Goal: Task Accomplishment & Management: Manage account settings

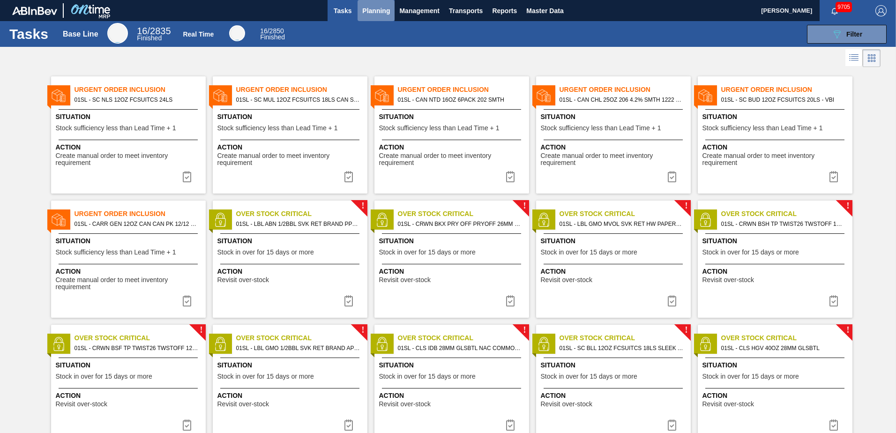
click at [371, 16] on span "Planning" at bounding box center [376, 10] width 28 height 11
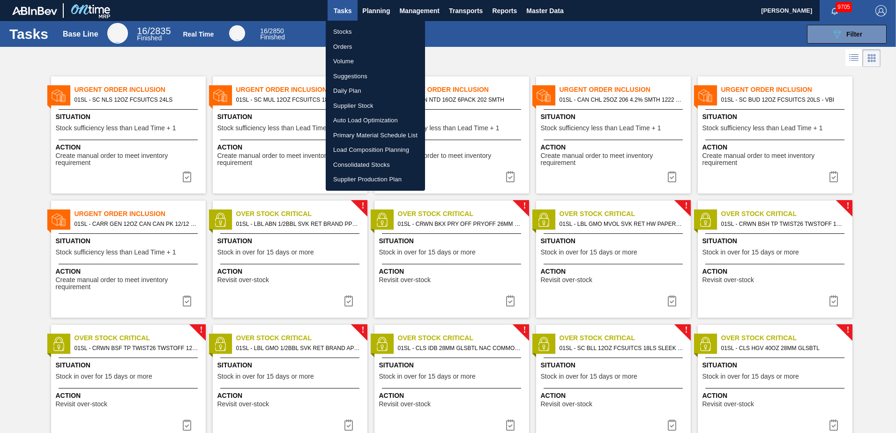
click at [384, 12] on div at bounding box center [448, 216] width 896 height 433
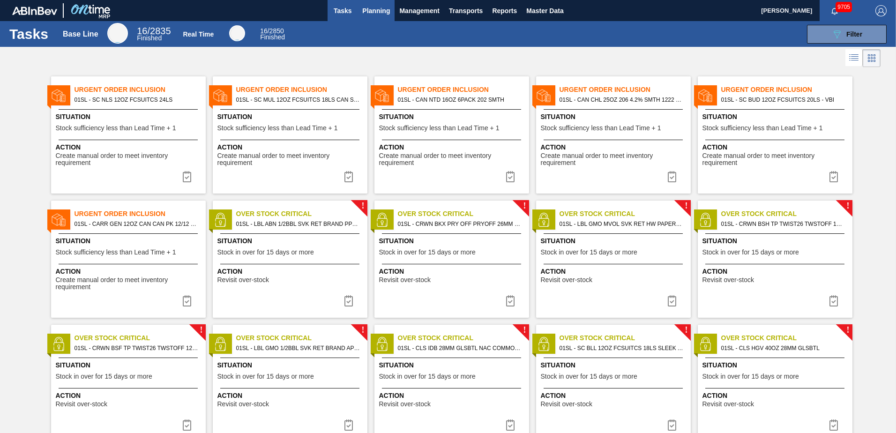
click at [382, 3] on button "Planning" at bounding box center [376, 10] width 37 height 21
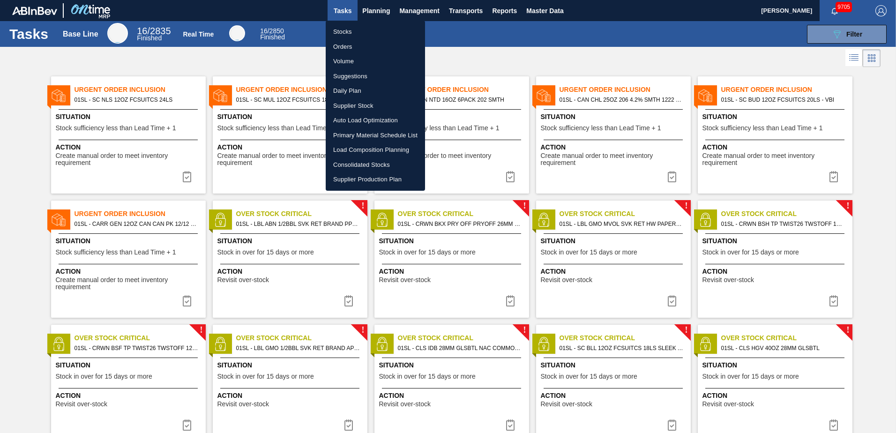
click at [359, 150] on li "Load Composition Planning" at bounding box center [375, 150] width 99 height 15
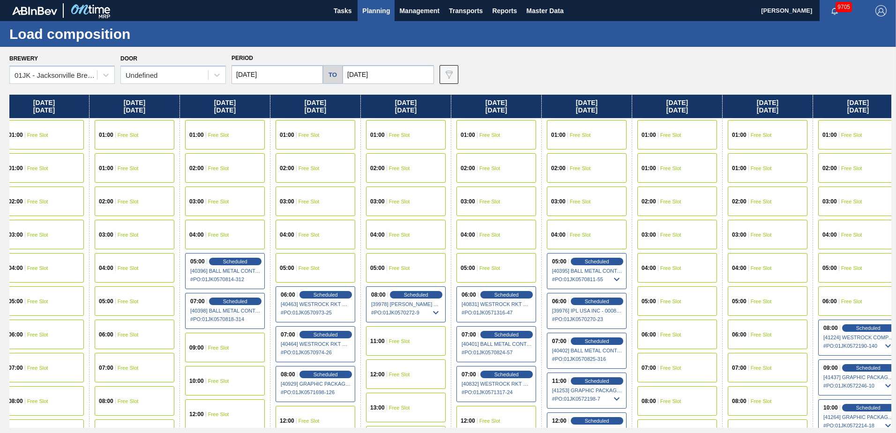
drag, startPoint x: 698, startPoint y: 201, endPoint x: 139, endPoint y: 206, distance: 558.8
click at [139, 206] on div "[DATE] 01:00 Free Slot 01:00 Free Slot 02:00 Free Slot 03:00 Free Slot 04:00 Fr…" at bounding box center [450, 261] width 882 height 333
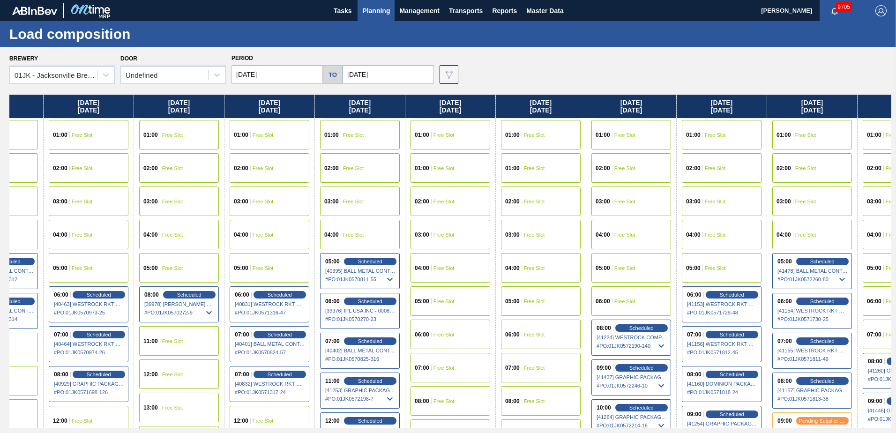
scroll to position [0, 1002]
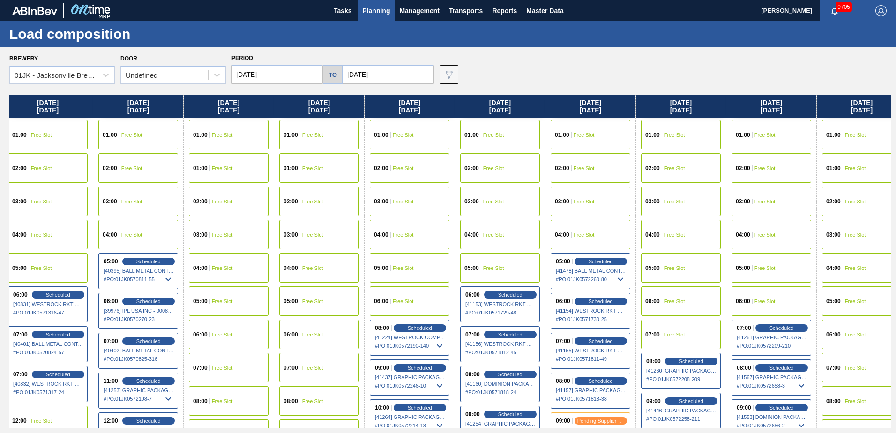
drag, startPoint x: 616, startPoint y: 198, endPoint x: 162, endPoint y: 203, distance: 454.3
click at [162, 203] on div "[DATE] 01:00 Free Slot 01:00 Free Slot 02:00 Free Slot 03:00 Free Slot 04:00 Fr…" at bounding box center [450, 261] width 882 height 333
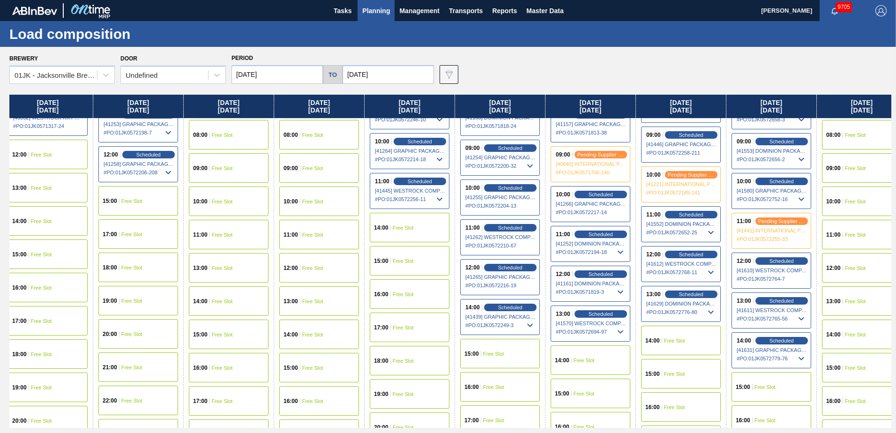
scroll to position [281, 1002]
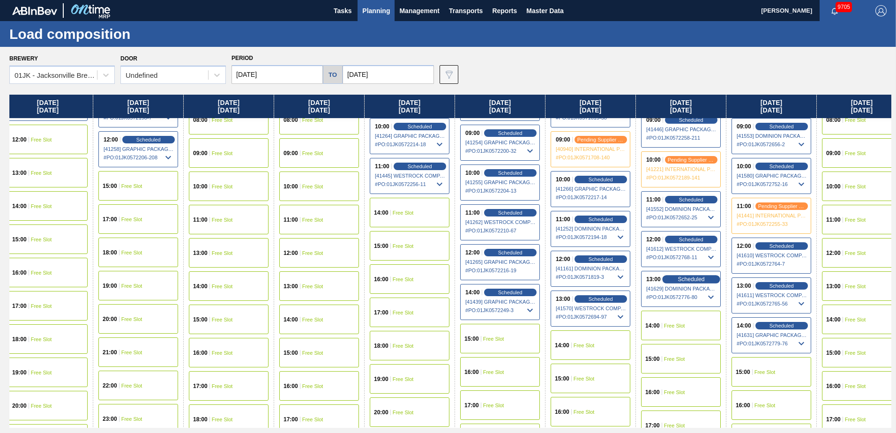
click at [691, 277] on span "Scheduled" at bounding box center [691, 279] width 27 height 6
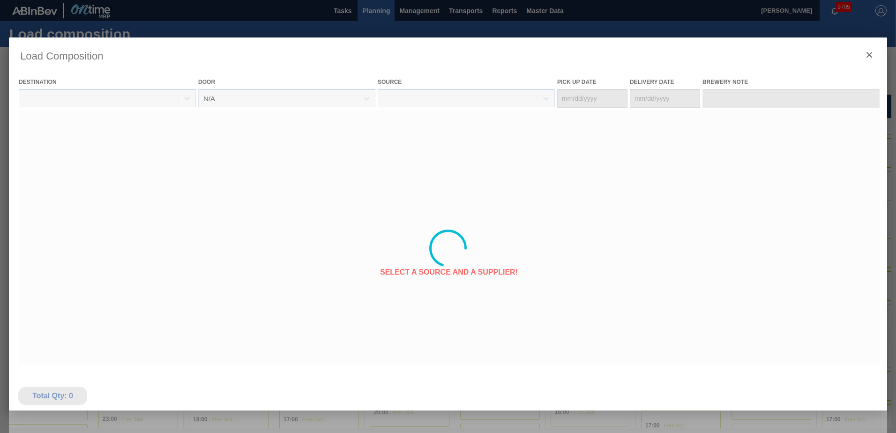
type Date "[DATE]"
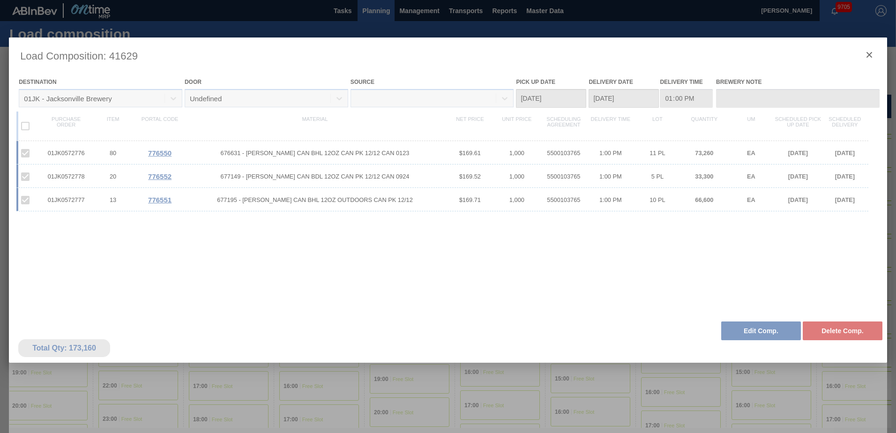
click at [753, 342] on div at bounding box center [448, 249] width 879 height 422
click at [754, 338] on div at bounding box center [448, 249] width 879 height 422
click at [754, 332] on div at bounding box center [448, 249] width 879 height 422
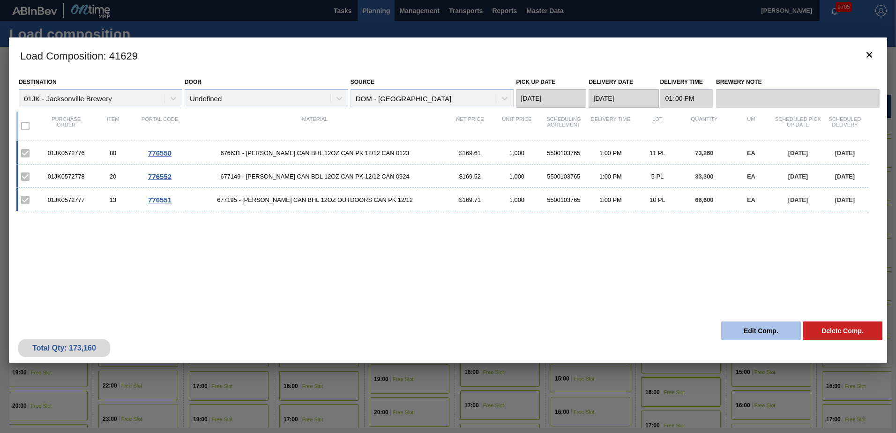
click at [760, 331] on button "Edit Comp." at bounding box center [761, 331] width 80 height 19
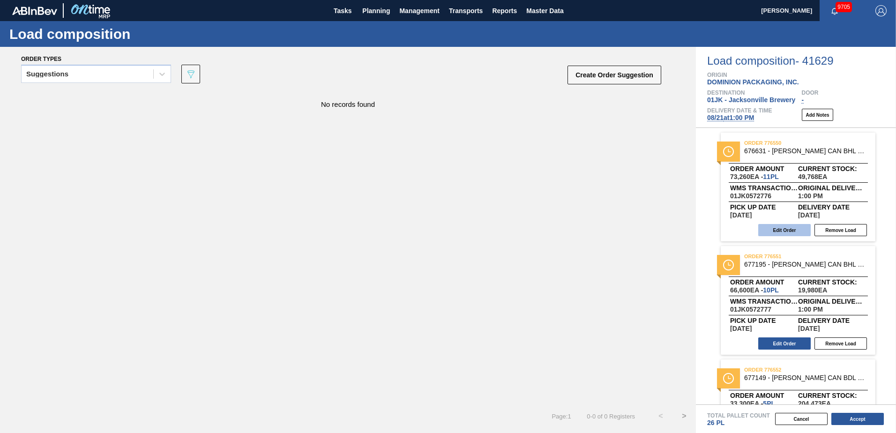
click at [807, 231] on button "Edit Order" at bounding box center [785, 230] width 53 height 12
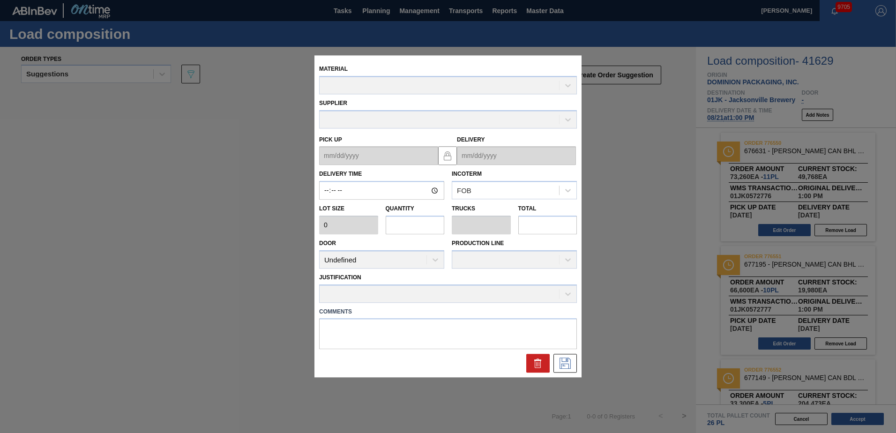
type input "13:00:00"
type input "6,660"
type input "11"
type input "0.423"
type input "73,260"
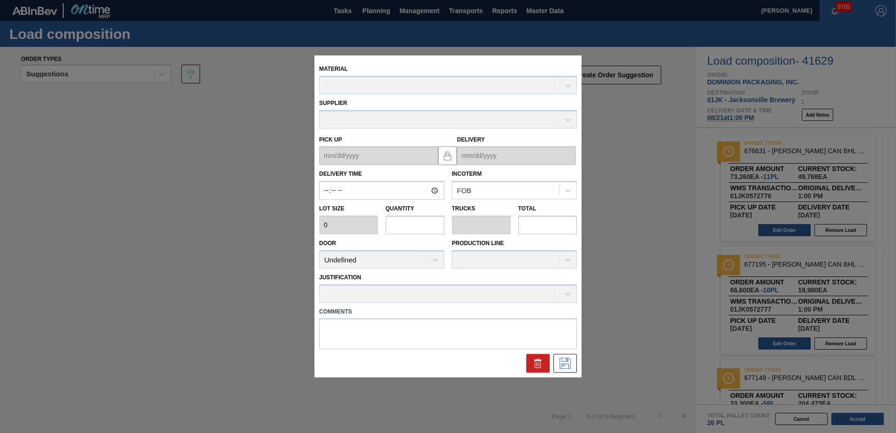
type textarea "NOSE, LIVE"
type up "[DATE]"
type input "[DATE]"
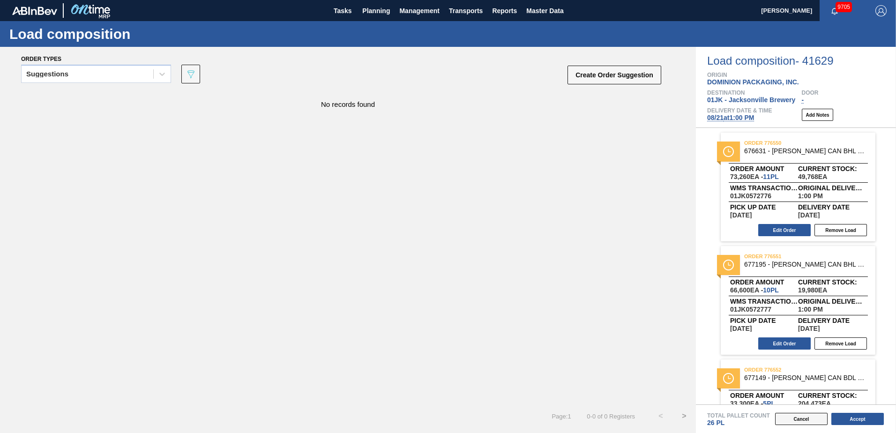
click at [788, 417] on button "Cancel" at bounding box center [801, 419] width 53 height 12
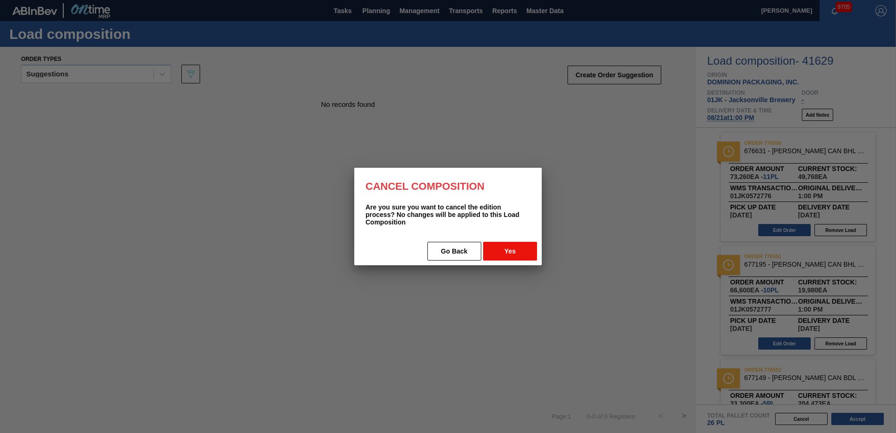
click at [504, 253] on button "Yes" at bounding box center [510, 251] width 54 height 19
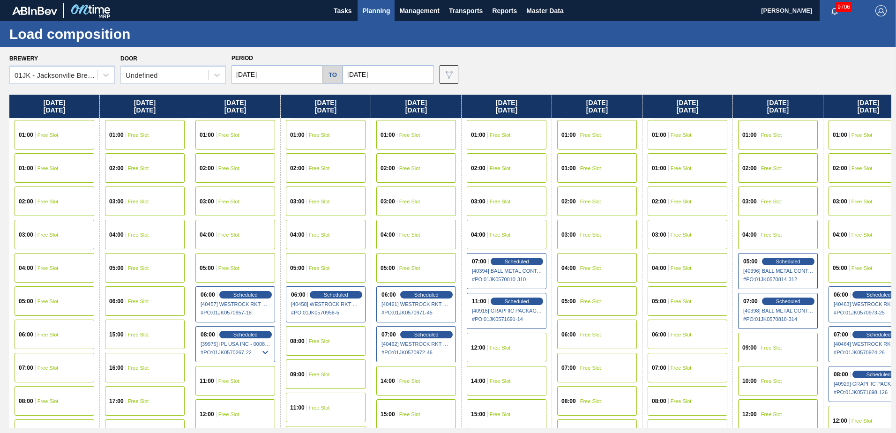
click at [376, 11] on span "Planning" at bounding box center [376, 10] width 28 height 11
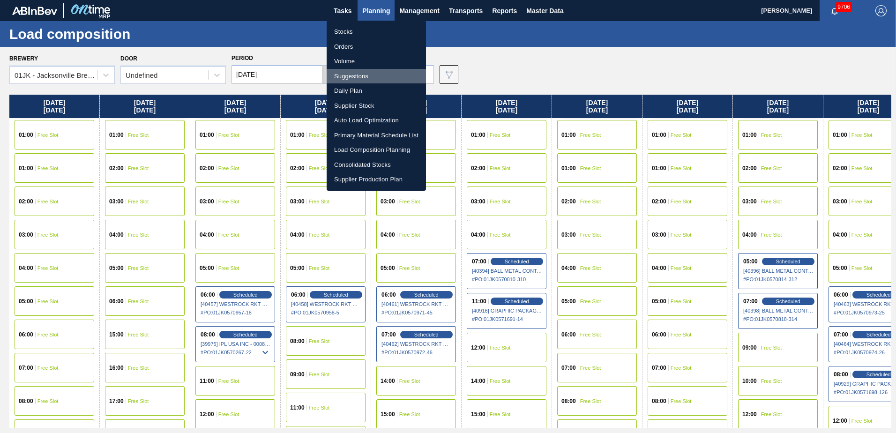
click at [368, 75] on li "Suggestions" at bounding box center [376, 76] width 99 height 15
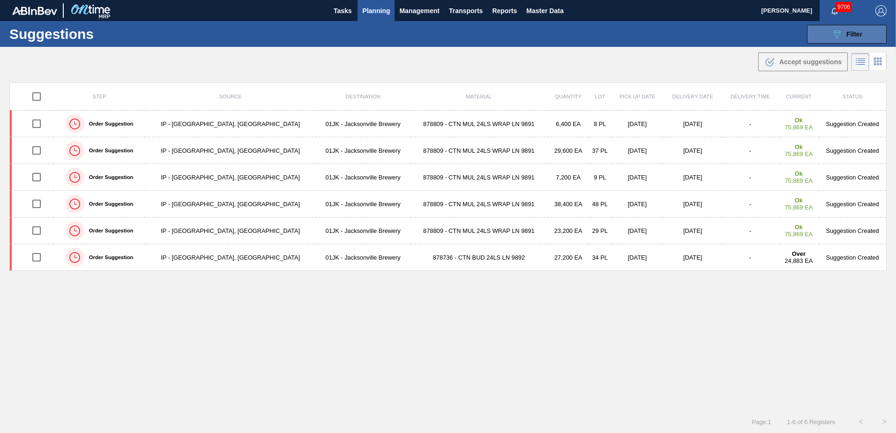
click at [823, 38] on button "089F7B8B-B2A5-4AFE-B5C0-19BA573D28AC Filter" at bounding box center [847, 34] width 80 height 19
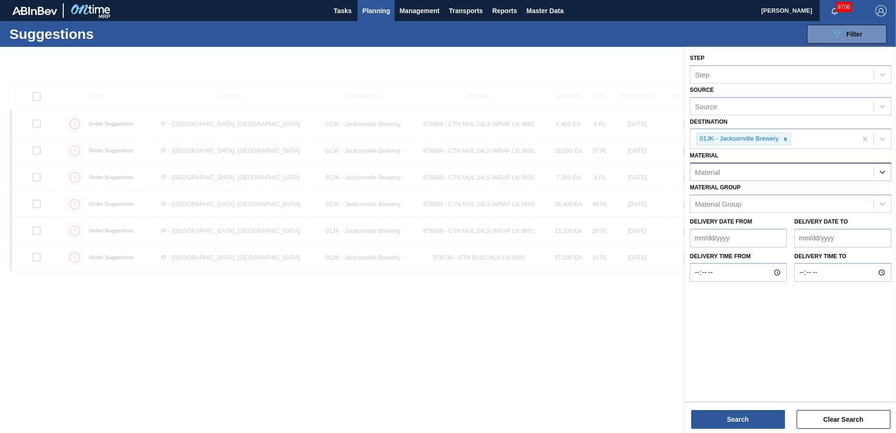
type input "8"
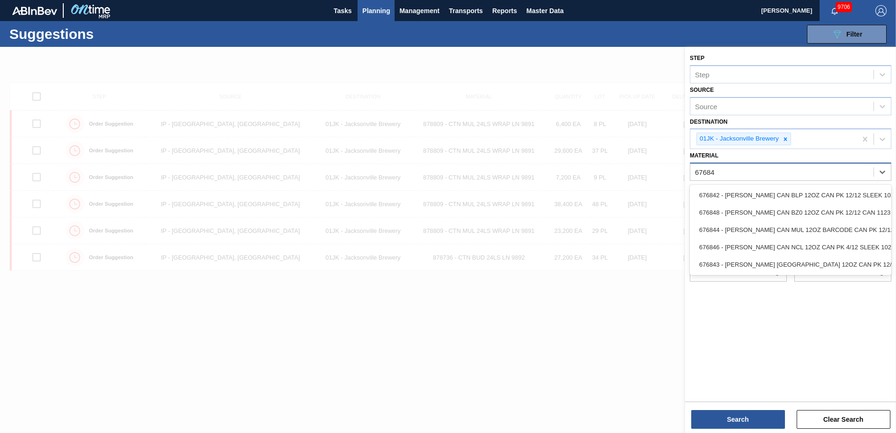
type input "676844"
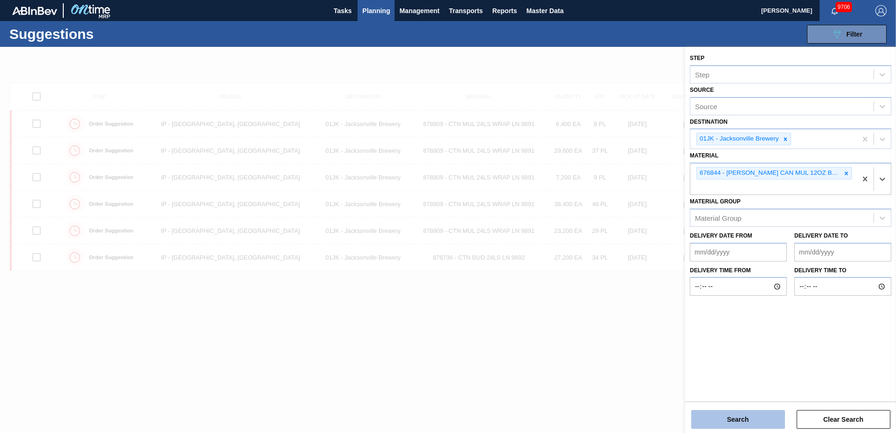
click at [736, 417] on button "Search" at bounding box center [738, 419] width 94 height 19
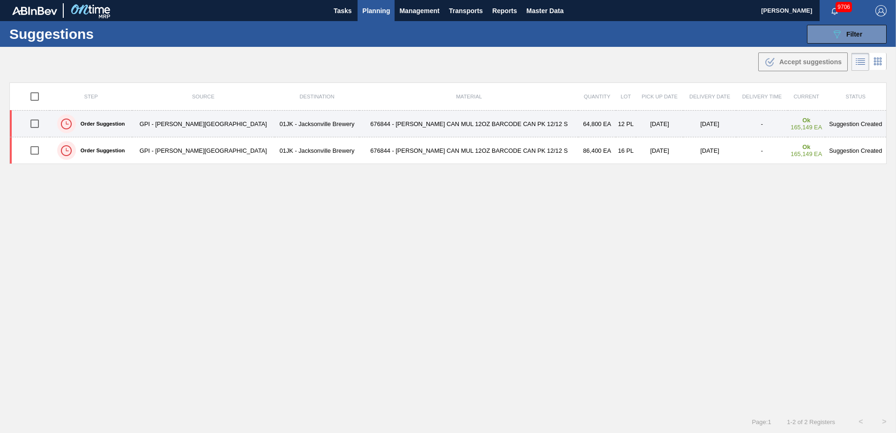
click at [688, 126] on td "[DATE]" at bounding box center [710, 124] width 53 height 27
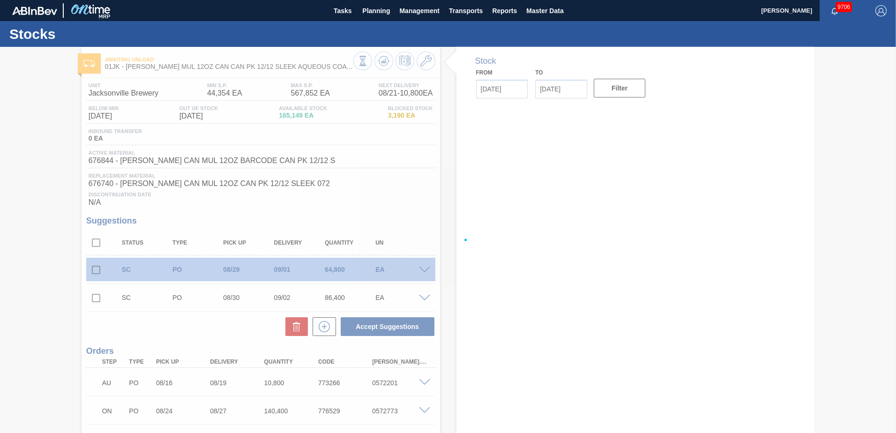
type input "[DATE]"
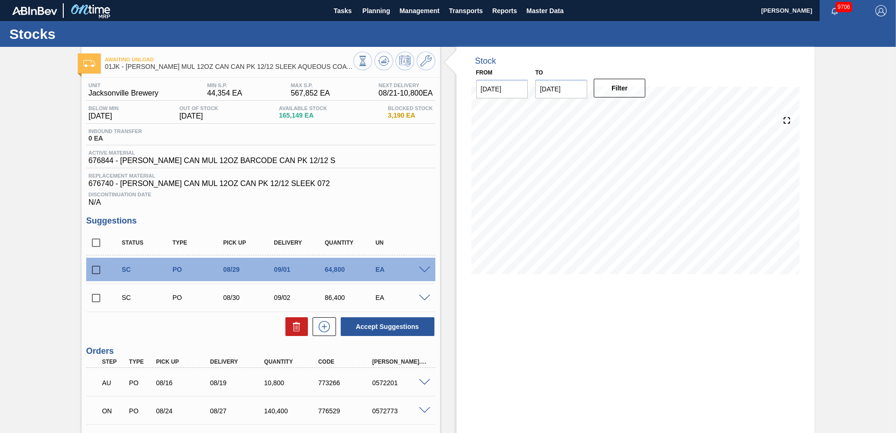
click at [568, 91] on input "[DATE]" at bounding box center [561, 89] width 52 height 19
click at [550, 157] on div "7" at bounding box center [546, 156] width 13 height 13
type input "[DATE]"
click at [634, 87] on button "Filter" at bounding box center [620, 88] width 52 height 19
click at [368, 62] on icon at bounding box center [363, 61] width 10 height 10
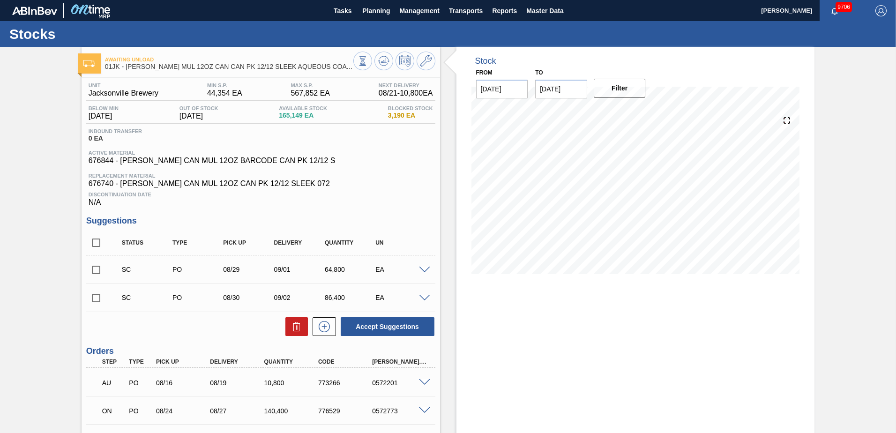
click at [421, 265] on div "SC PO 08/29 09/01 64,800 EA" at bounding box center [260, 269] width 349 height 23
click at [422, 267] on span at bounding box center [424, 270] width 11 height 7
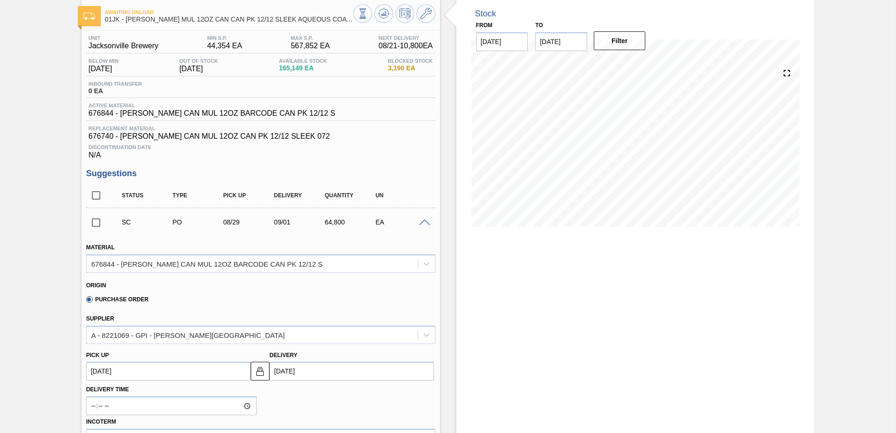
scroll to position [47, 0]
click at [428, 223] on span at bounding box center [424, 223] width 11 height 7
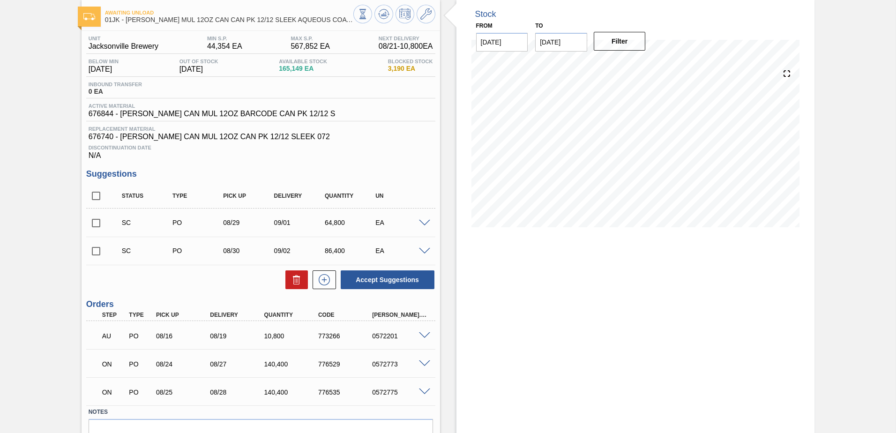
click at [425, 253] on span at bounding box center [424, 251] width 11 height 7
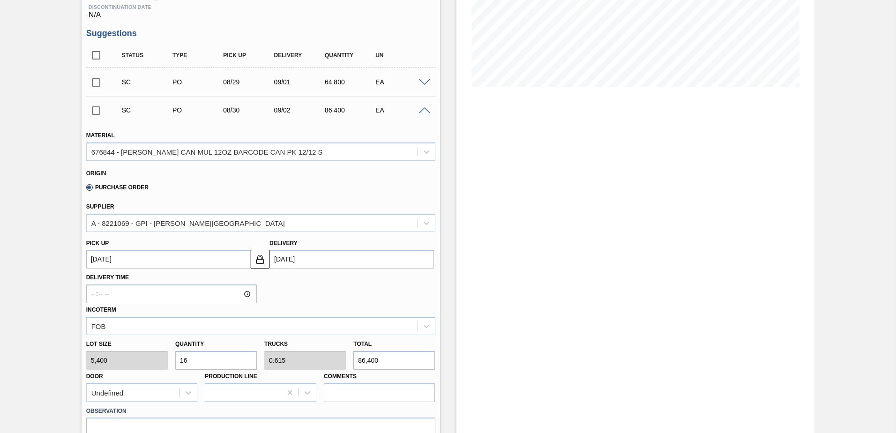
scroll to position [94, 0]
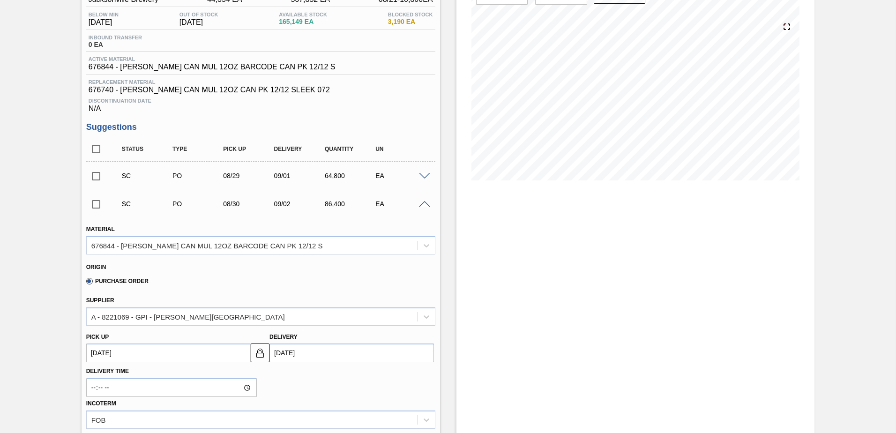
click at [421, 204] on span at bounding box center [424, 204] width 11 height 7
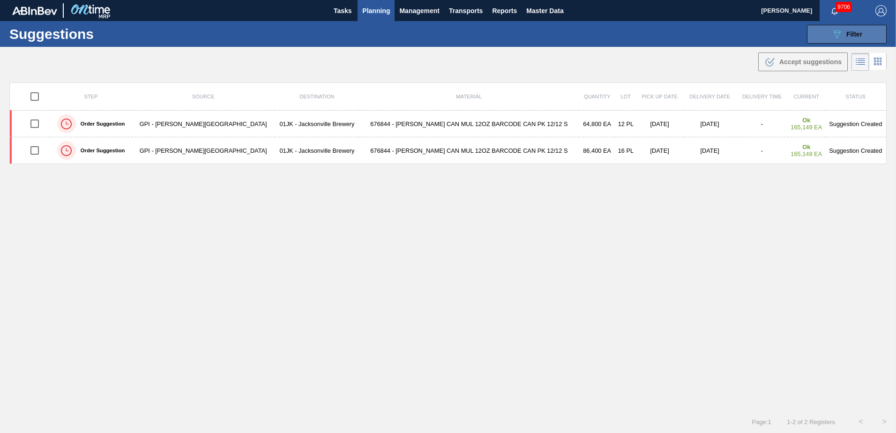
click at [865, 38] on button "089F7B8B-B2A5-4AFE-B5C0-19BA573D28AC Filter" at bounding box center [847, 34] width 80 height 19
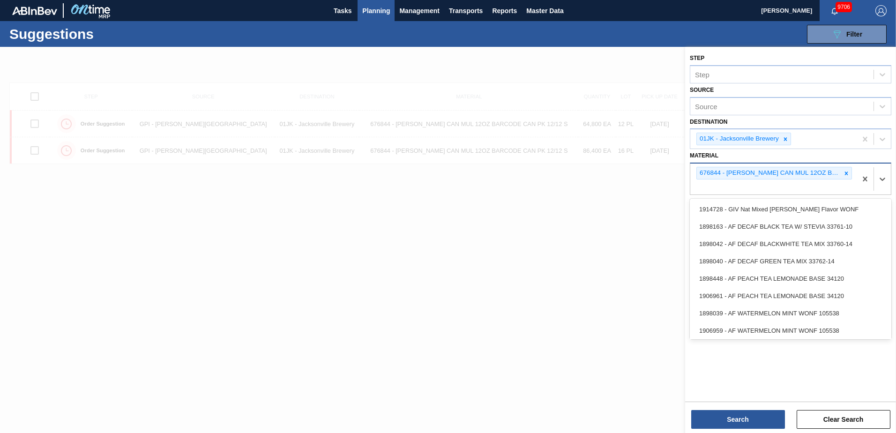
click at [748, 179] on div "676844 - [PERSON_NAME] CAN MUL 12OZ BARCODE CAN PK 12/12 S" at bounding box center [769, 173] width 144 height 12
type input "677376"
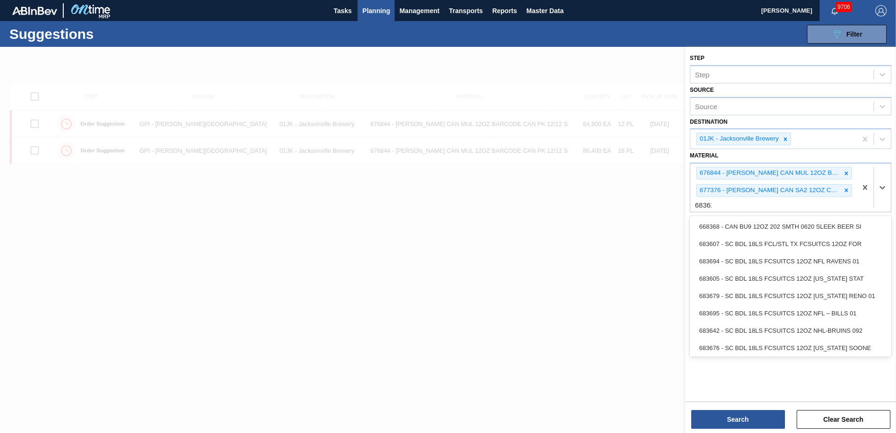
type input "683623"
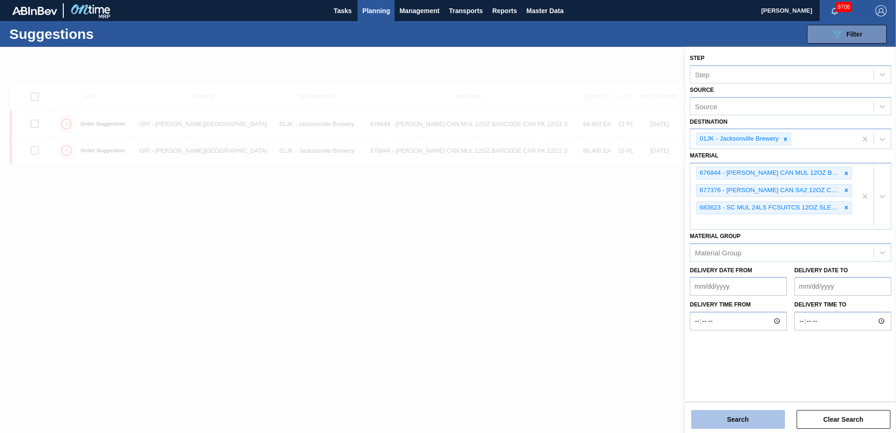
click at [752, 413] on button "Search" at bounding box center [738, 419] width 94 height 19
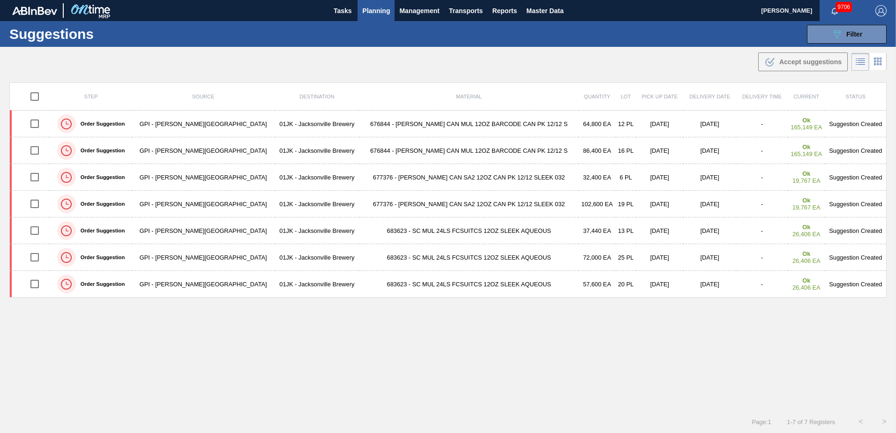
click at [541, 346] on div "Step Source Destination Material Quantity Lot Pick up Date Delivery Date Delive…" at bounding box center [448, 238] width 878 height 311
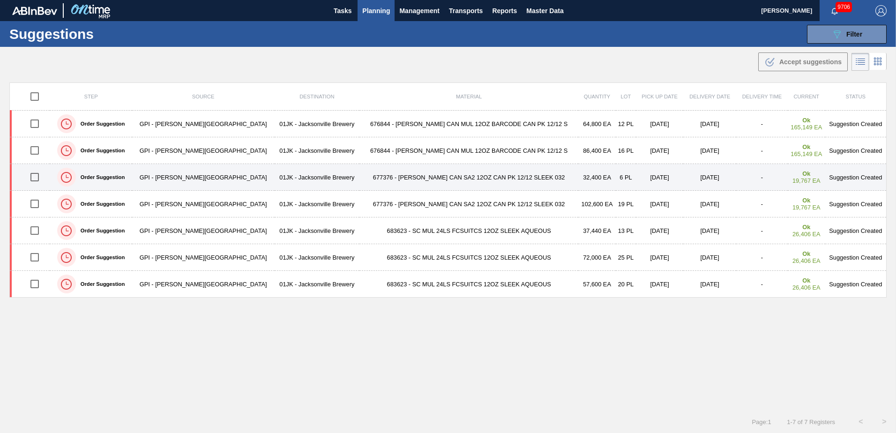
click at [391, 175] on td "677376 - [PERSON_NAME] CAN SA2 12OZ CAN PK 12/12 SLEEK 032" at bounding box center [469, 177] width 219 height 27
click at [616, 176] on td "6 PL" at bounding box center [626, 177] width 20 height 27
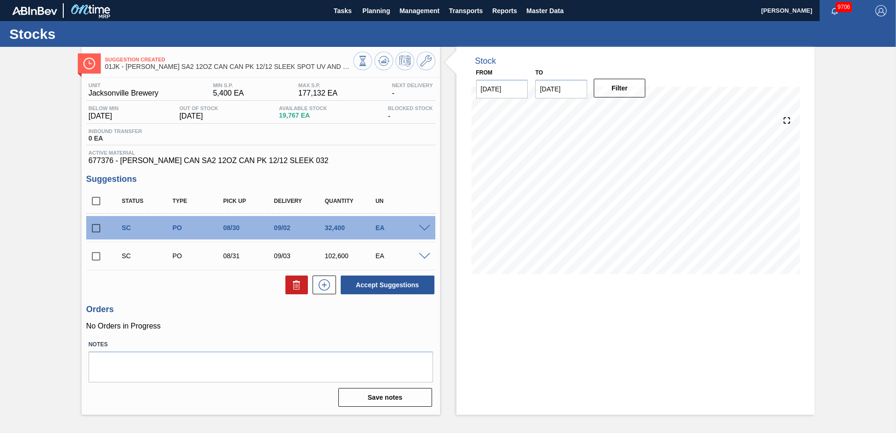
click at [428, 228] on span at bounding box center [424, 228] width 11 height 7
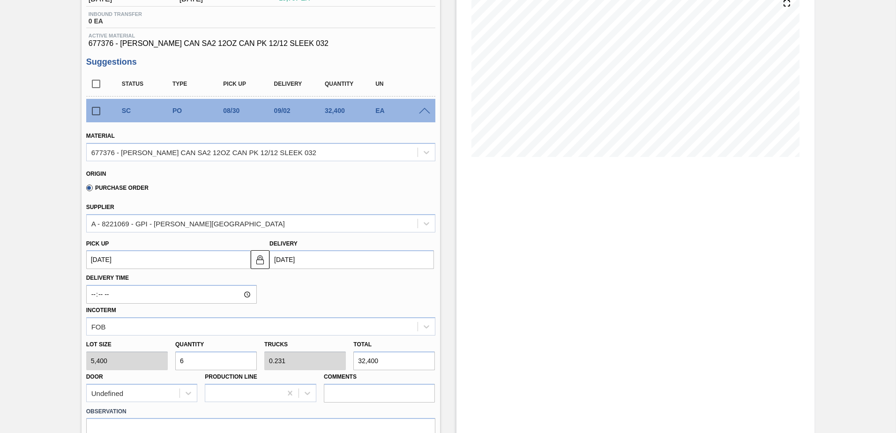
scroll to position [141, 0]
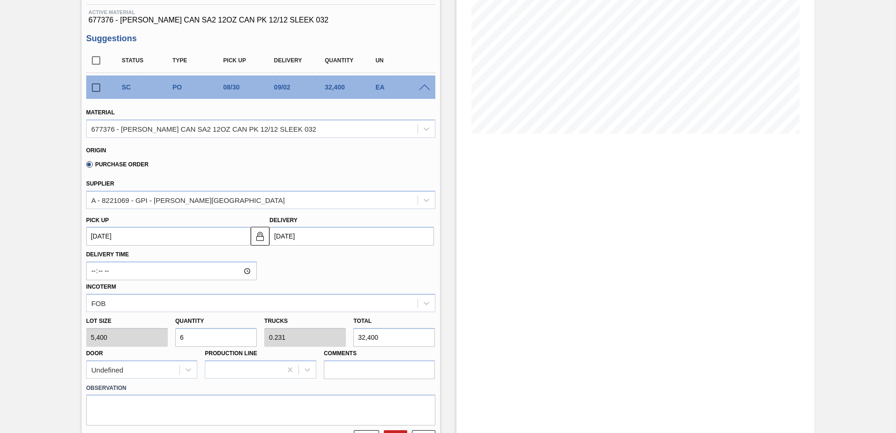
click at [240, 331] on input "6" at bounding box center [216, 337] width 82 height 19
type input "0"
type input "7"
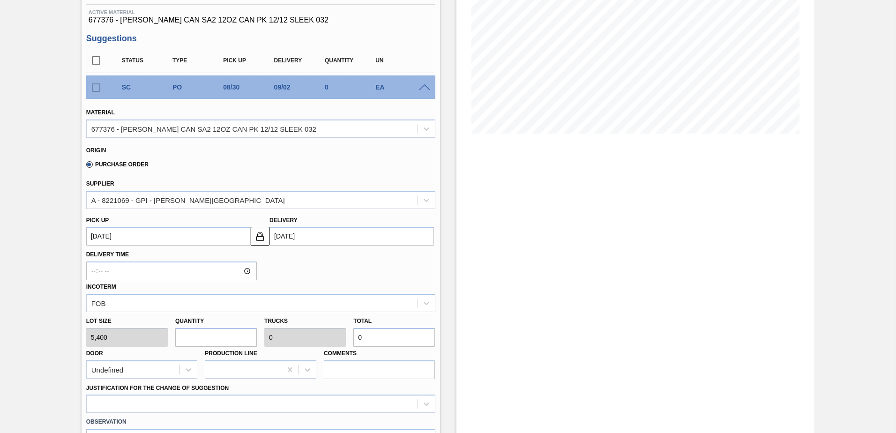
type input "0.269"
type input "37,800"
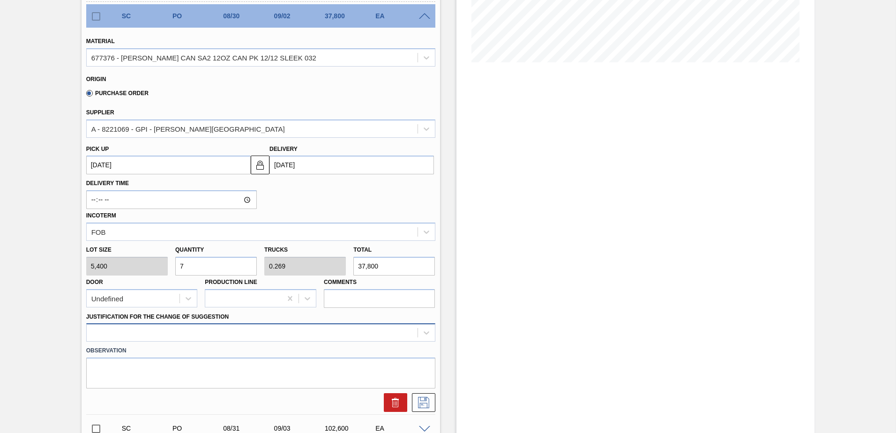
scroll to position [234, 0]
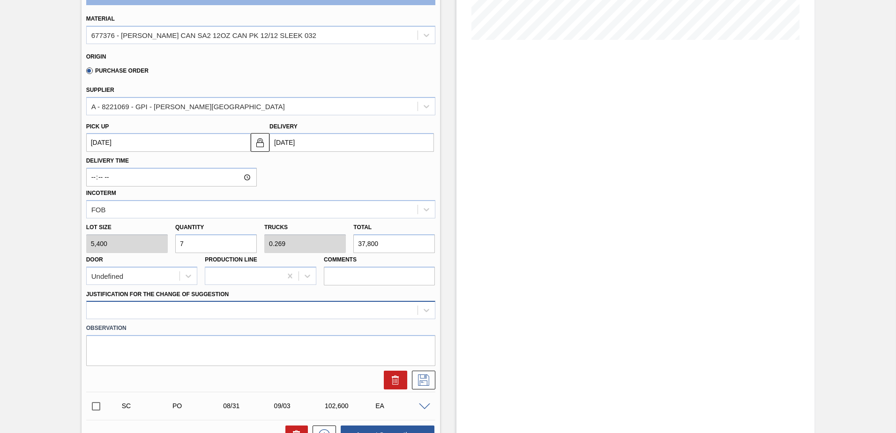
type input "7"
click at [330, 317] on div at bounding box center [260, 310] width 349 height 18
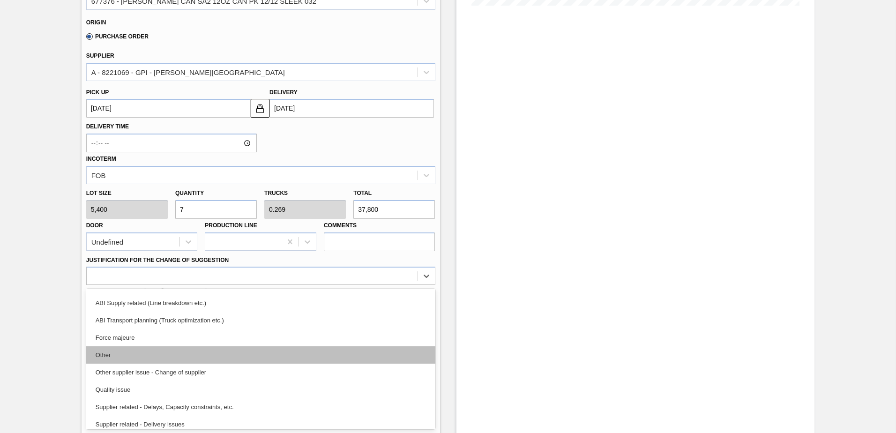
scroll to position [141, 0]
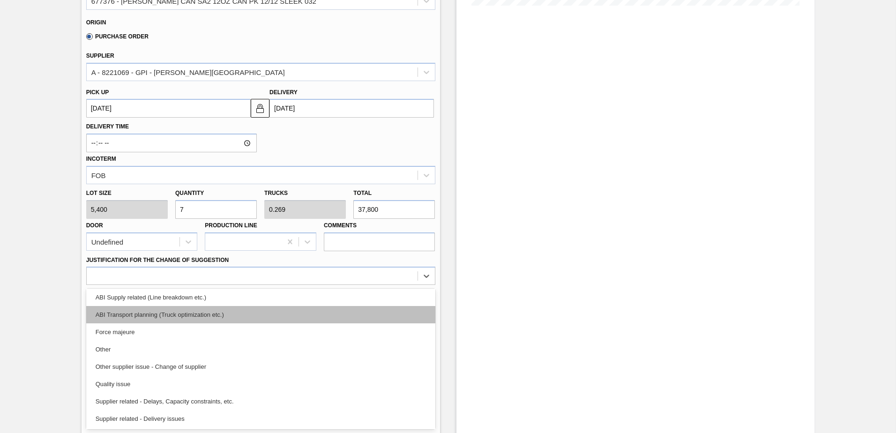
click at [208, 315] on div "ABI Transport planning (Truck optimization etc.)" at bounding box center [260, 314] width 349 height 17
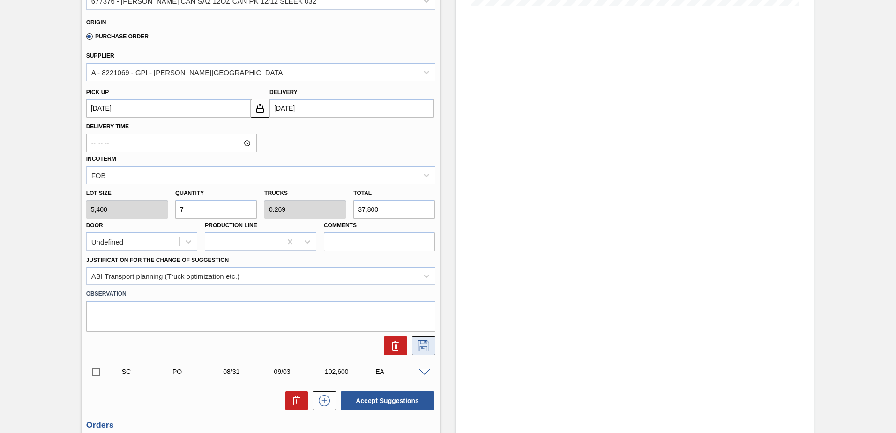
click at [423, 339] on button at bounding box center [423, 346] width 23 height 19
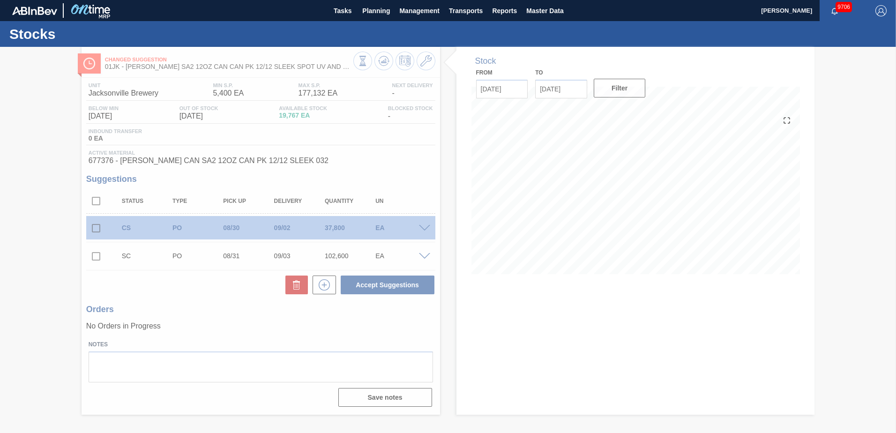
scroll to position [0, 0]
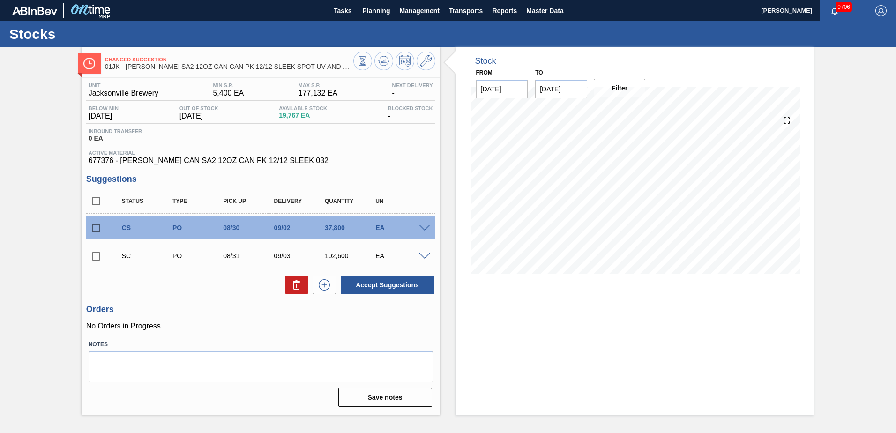
click at [423, 233] on div "CS PO 08/30 09/02 37,800 EA" at bounding box center [260, 227] width 349 height 23
click at [424, 232] on div "CS PO 08/30 09/02 37,800 EA" at bounding box center [260, 227] width 349 height 23
click at [425, 229] on span at bounding box center [424, 228] width 11 height 7
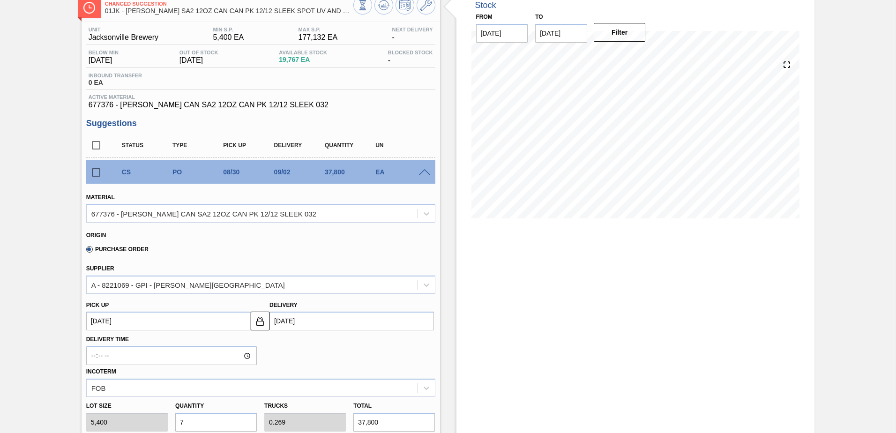
scroll to position [47, 0]
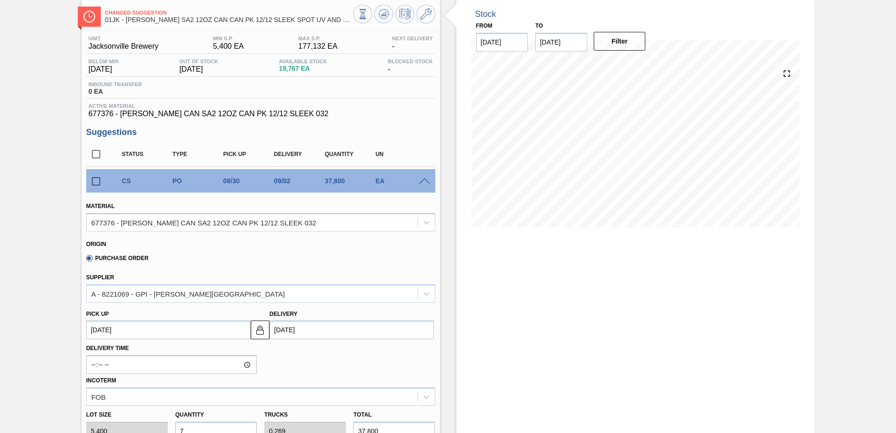
click at [424, 178] on div at bounding box center [426, 180] width 19 height 7
click at [422, 184] on span at bounding box center [424, 181] width 11 height 7
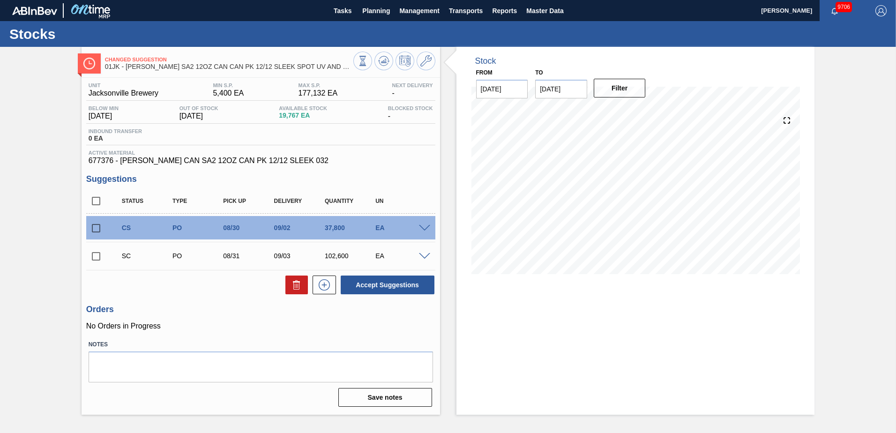
click at [90, 229] on input "checkbox" at bounding box center [96, 228] width 20 height 20
checkbox input "true"
click at [92, 254] on input "checkbox" at bounding box center [96, 257] width 20 height 20
checkbox input "true"
click at [384, 286] on button "Accept Suggestions" at bounding box center [388, 285] width 94 height 19
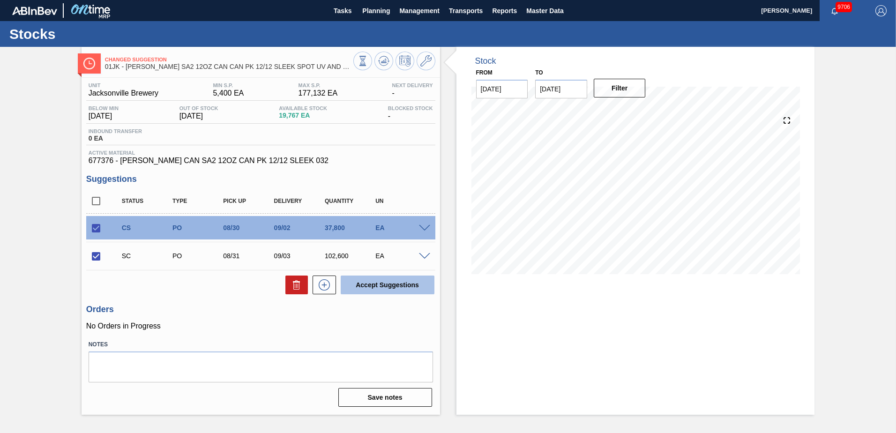
checkbox input "false"
click at [371, 13] on span "Planning" at bounding box center [376, 10] width 28 height 11
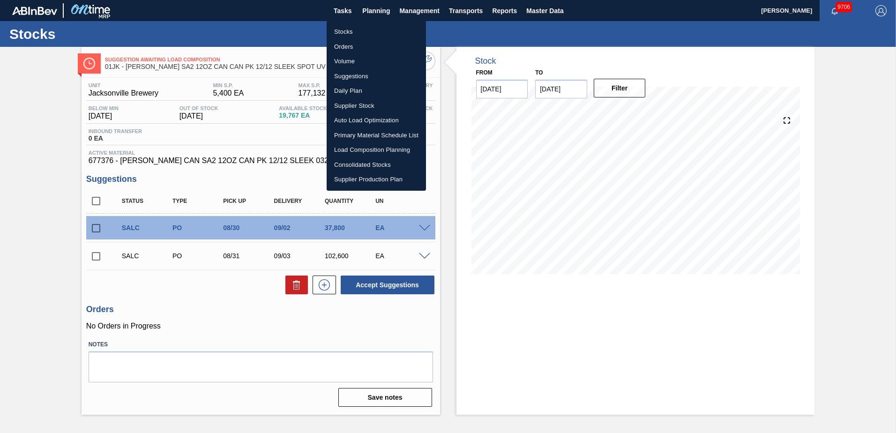
click at [396, 149] on li "Load Composition Planning" at bounding box center [376, 150] width 99 height 15
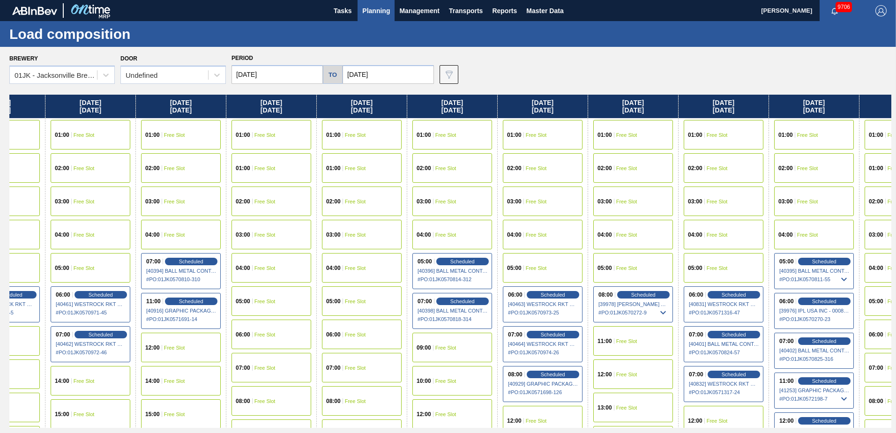
scroll to position [0, 484]
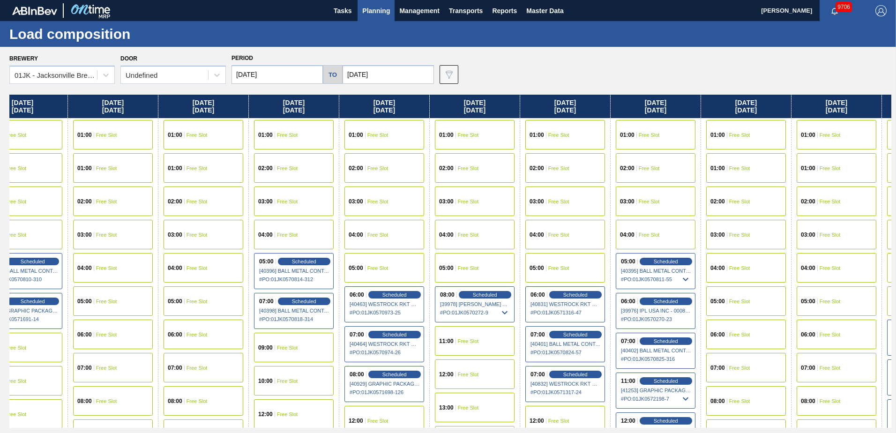
drag, startPoint x: 687, startPoint y: 206, endPoint x: 255, endPoint y: 208, distance: 432.7
click at [255, 208] on div "[DATE] 01:00 Free Slot 01:00 Free Slot 02:00 Free Slot 03:00 Free Slot 04:00 Fr…" at bounding box center [450, 261] width 882 height 333
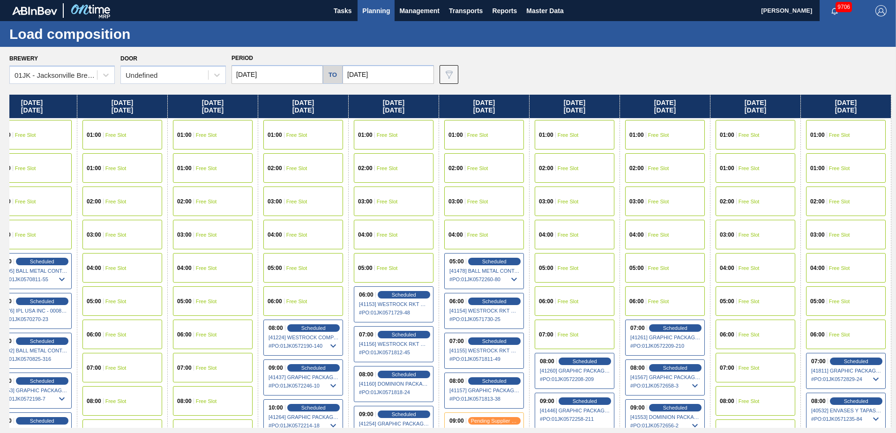
drag, startPoint x: 646, startPoint y: 239, endPoint x: 375, endPoint y: 199, distance: 274.0
click at [46, 209] on div "[DATE] 01:00 Free Slot 01:00 Free Slot 02:00 Free Slot 03:00 Free Slot 04:00 Fr…" at bounding box center [450, 261] width 882 height 333
drag, startPoint x: 555, startPoint y: 201, endPoint x: 42, endPoint y: 191, distance: 513.0
click at [42, 191] on div "[DATE] 01:00 Free Slot 01:00 Free Slot 02:00 Free Slot 03:00 Free Slot 04:00 Fr…" at bounding box center [450, 261] width 882 height 333
click at [275, 78] on input "[DATE]" at bounding box center [277, 74] width 91 height 19
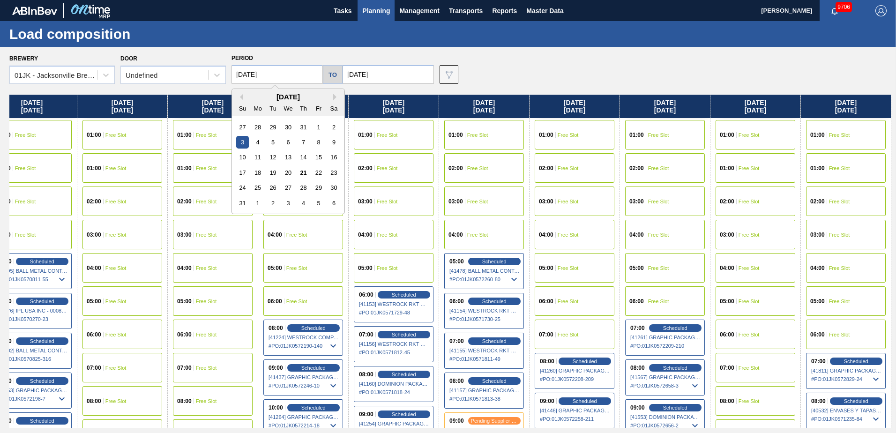
drag, startPoint x: 244, startPoint y: 188, endPoint x: 354, endPoint y: 113, distance: 133.3
click at [244, 188] on div "24" at bounding box center [242, 187] width 13 height 13
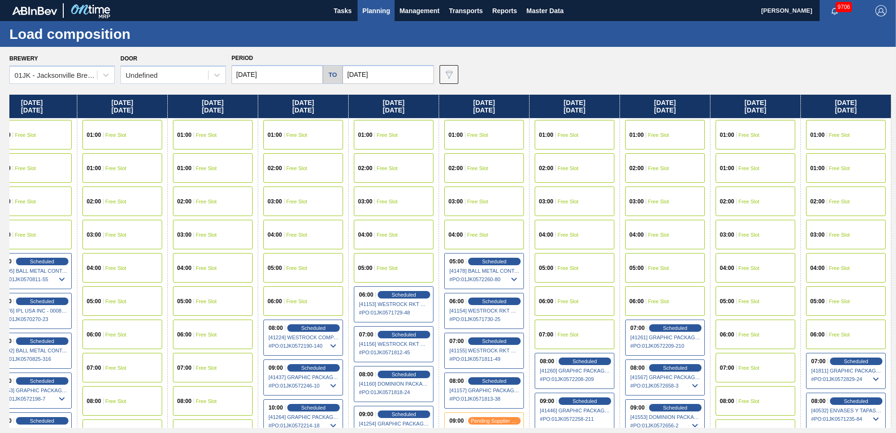
type input "[DATE]"
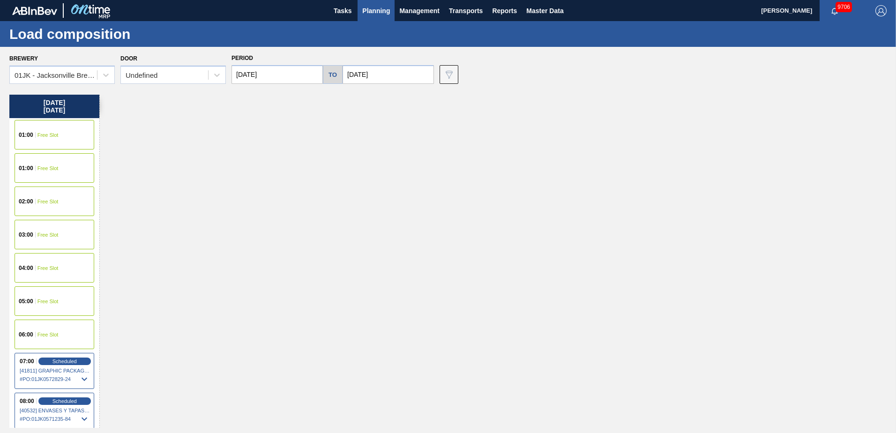
drag, startPoint x: 387, startPoint y: 75, endPoint x: 389, endPoint y: 70, distance: 5.0
click at [388, 74] on input "[DATE]" at bounding box center [388, 74] width 91 height 19
drag, startPoint x: 445, startPoint y: 97, endPoint x: 438, endPoint y: 106, distance: 11.4
click at [445, 97] on button "Next Month" at bounding box center [447, 97] width 7 height 7
click at [356, 141] on div "7" at bounding box center [353, 142] width 13 height 13
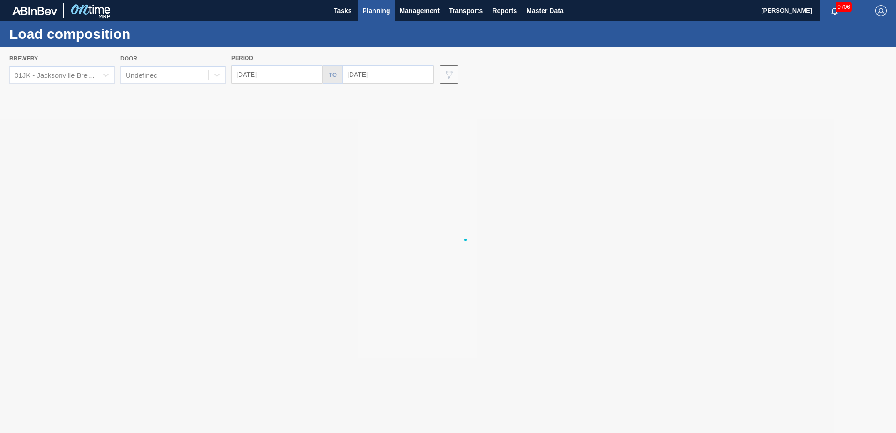
type input "[DATE]"
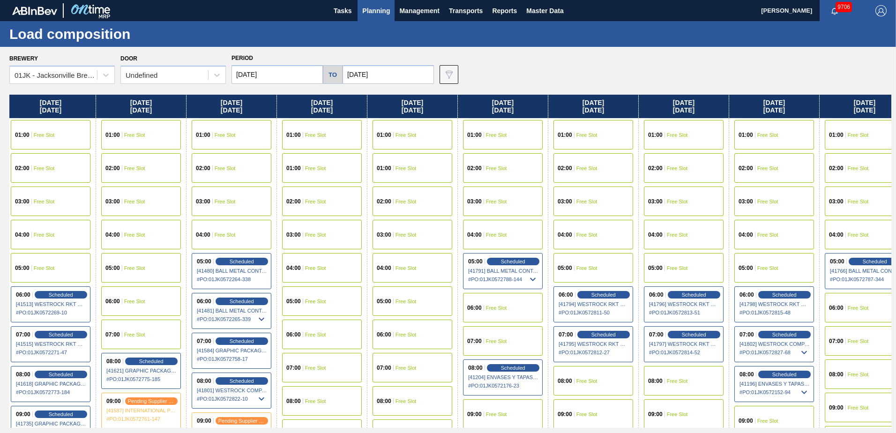
scroll to position [0, 475]
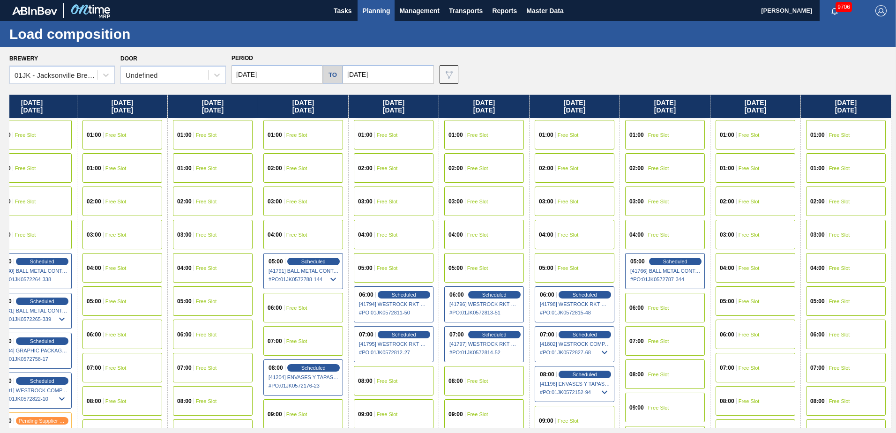
drag, startPoint x: 697, startPoint y: 184, endPoint x: 158, endPoint y: 135, distance: 541.3
click at [158, 135] on div "[DATE] 01:00 Free Slot 01:00 Free Slot 02:00 Free Slot 03:00 Free Slot 04:00 Fr…" at bounding box center [450, 261] width 882 height 333
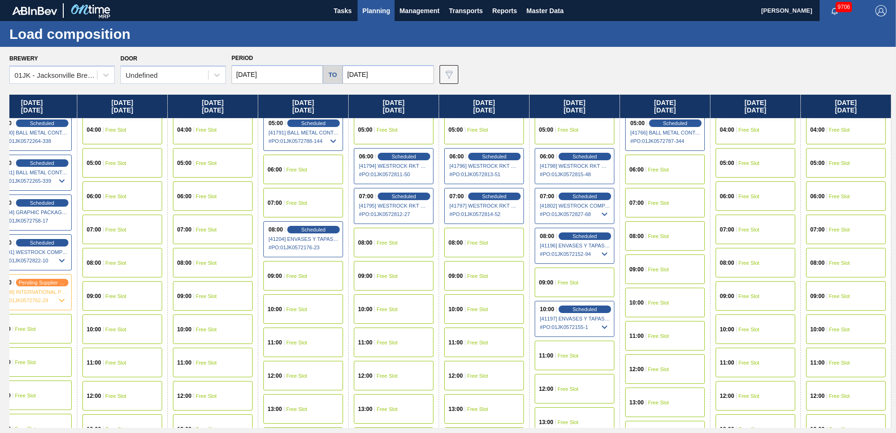
scroll to position [141, 475]
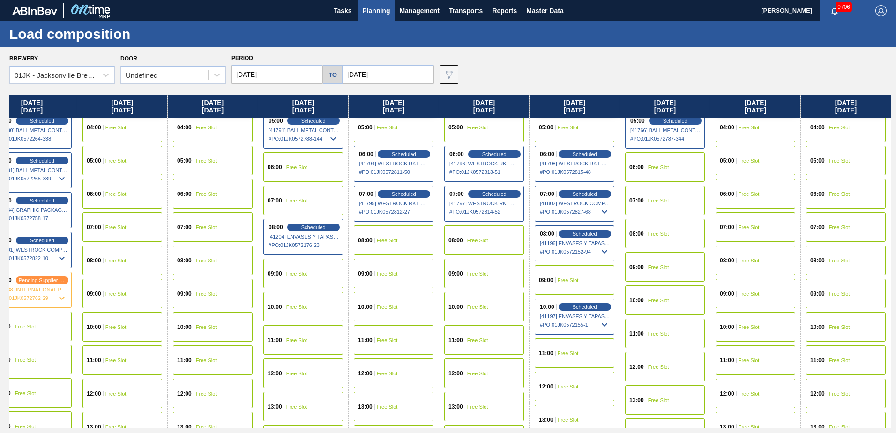
click at [399, 237] on div "08:00 Free Slot" at bounding box center [394, 240] width 80 height 30
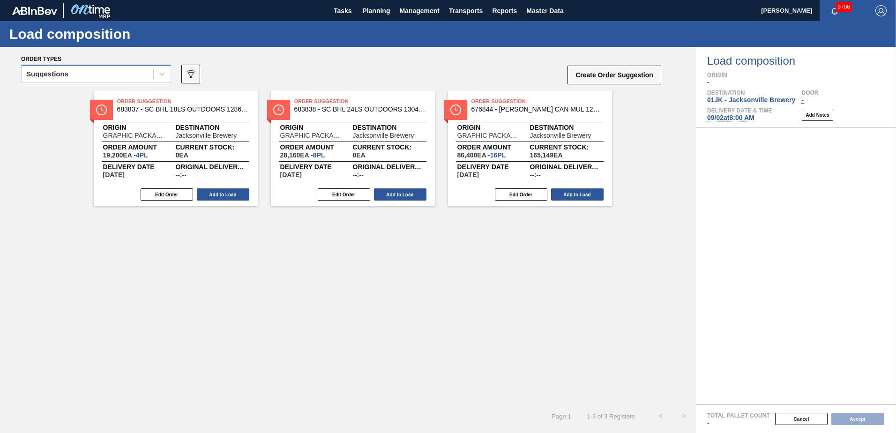
click at [104, 66] on div "Suggestions" at bounding box center [96, 74] width 150 height 18
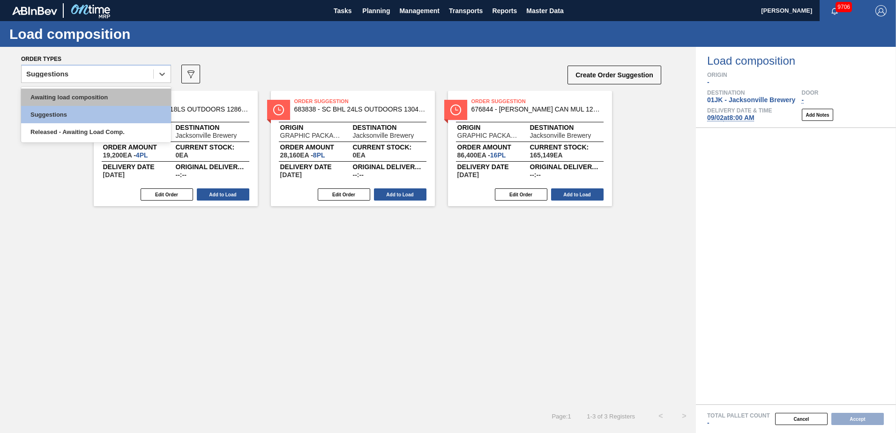
click at [95, 99] on div "Awaiting load composition" at bounding box center [96, 97] width 150 height 17
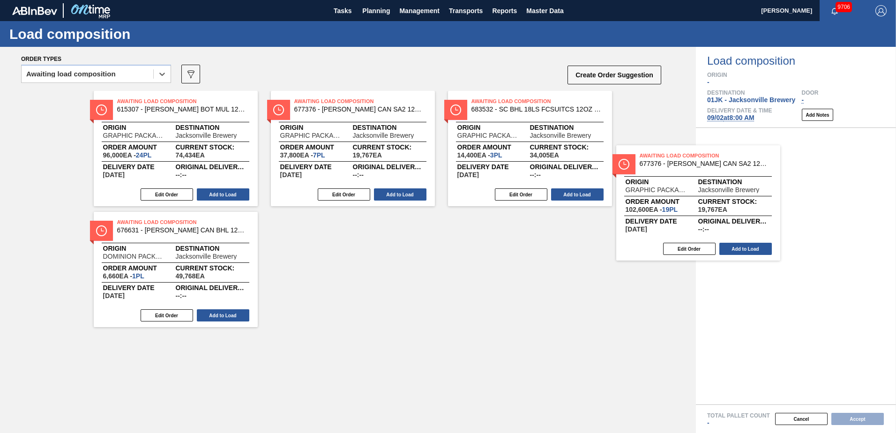
drag, startPoint x: 359, startPoint y: 135, endPoint x: 766, endPoint y: 209, distance: 413.4
click at [764, 209] on div "Order types option Awaiting load composition, selected. Select is focused ,type…" at bounding box center [448, 240] width 896 height 386
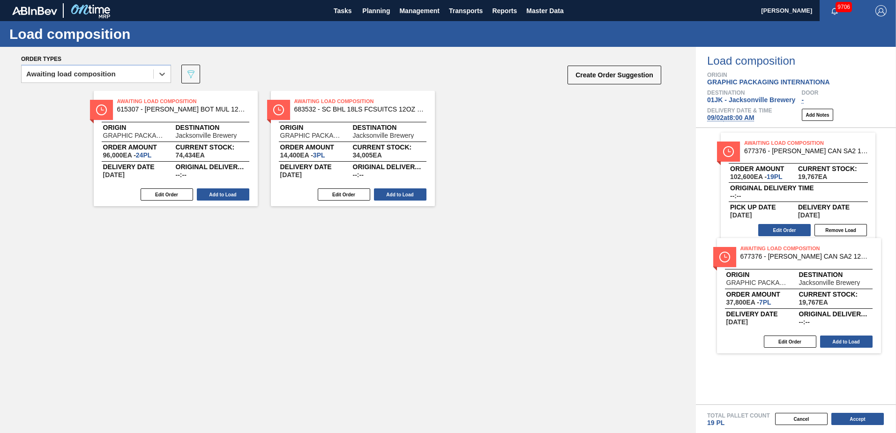
drag, startPoint x: 316, startPoint y: 116, endPoint x: 771, endPoint y: 266, distance: 479.7
click at [771, 266] on div "Order types option Awaiting load composition, selected. Select is focused ,type…" at bounding box center [448, 240] width 896 height 386
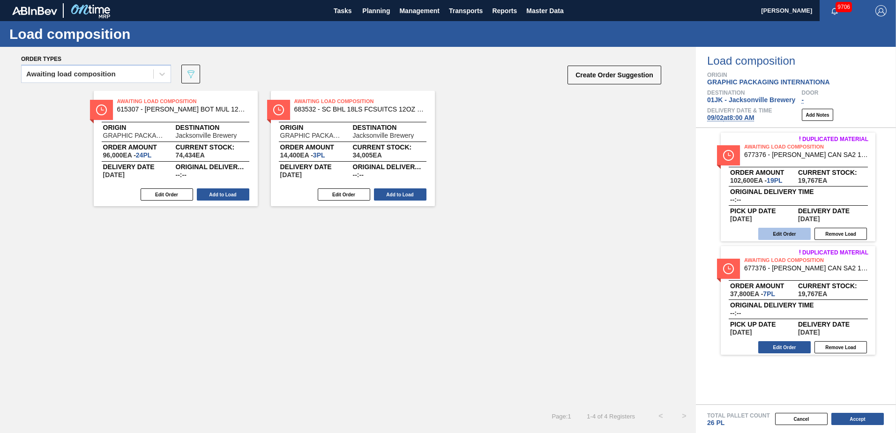
click at [796, 235] on button "Edit Order" at bounding box center [785, 234] width 53 height 12
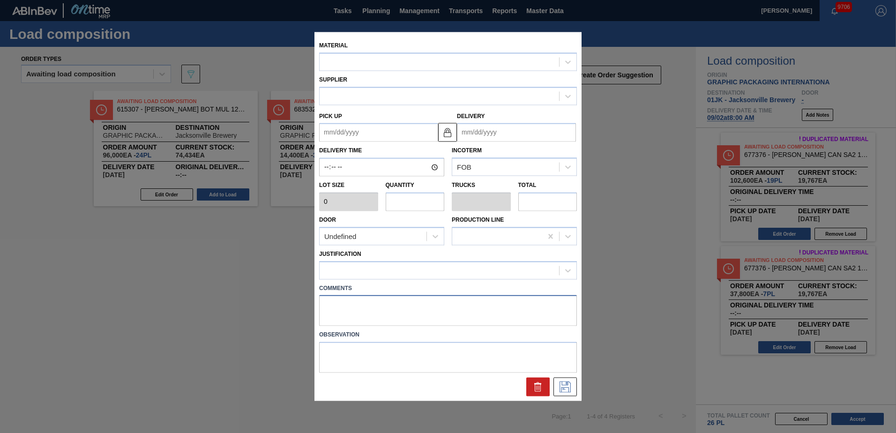
click at [432, 301] on textarea at bounding box center [448, 310] width 258 height 31
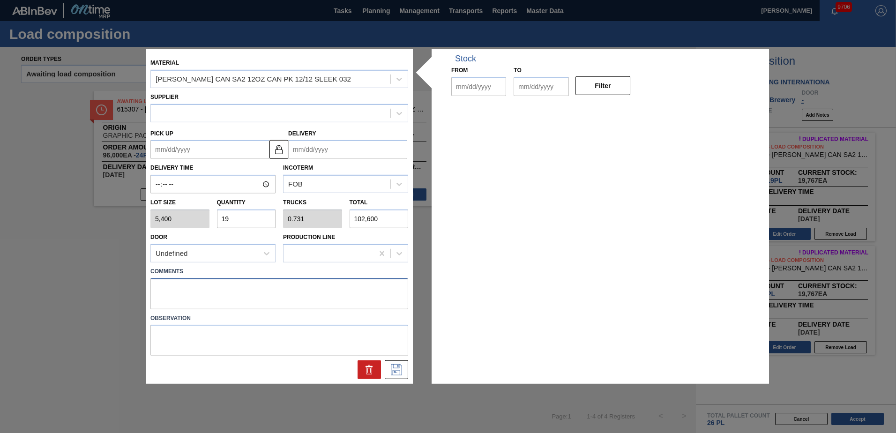
type input "5,400"
type input "19"
type input "0.731"
type input "102,600"
type up "[DATE]"
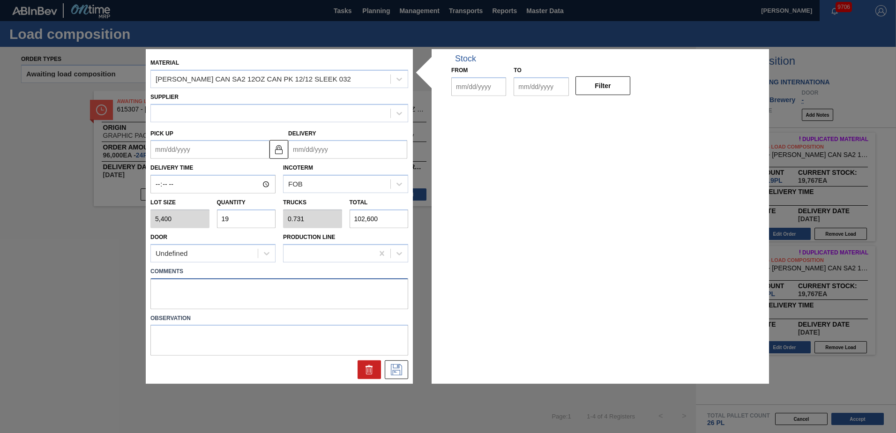
type input "[DATE]"
type textarea "DROP"
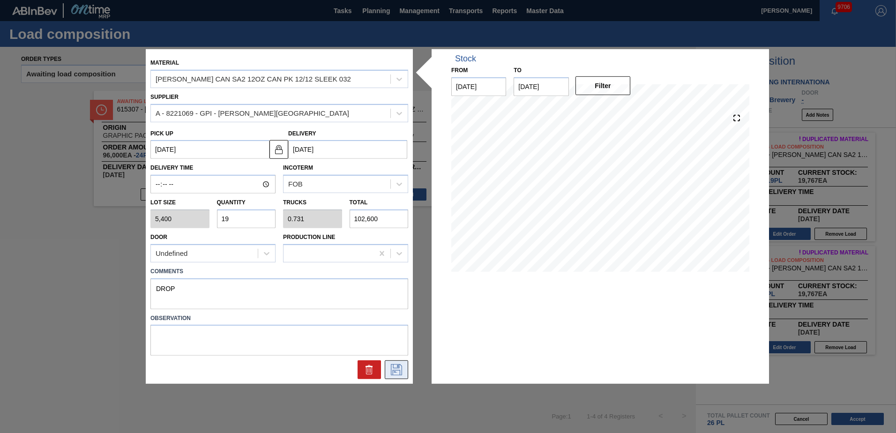
click at [391, 371] on icon at bounding box center [396, 369] width 15 height 11
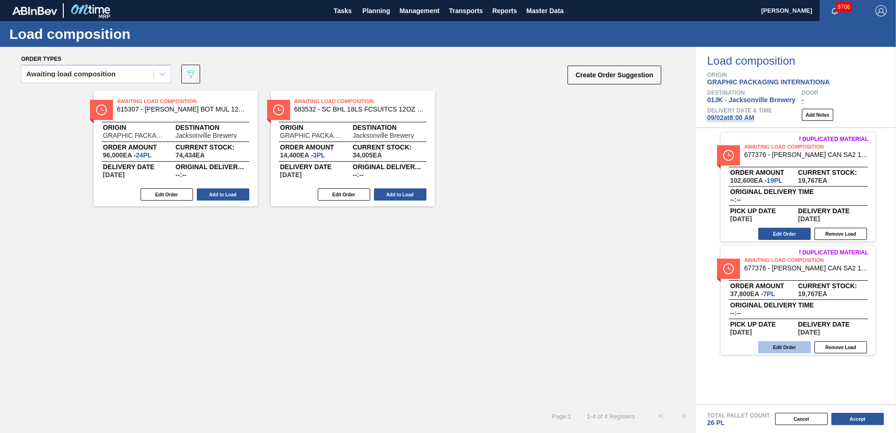
click at [782, 350] on button "Edit Order" at bounding box center [785, 347] width 53 height 12
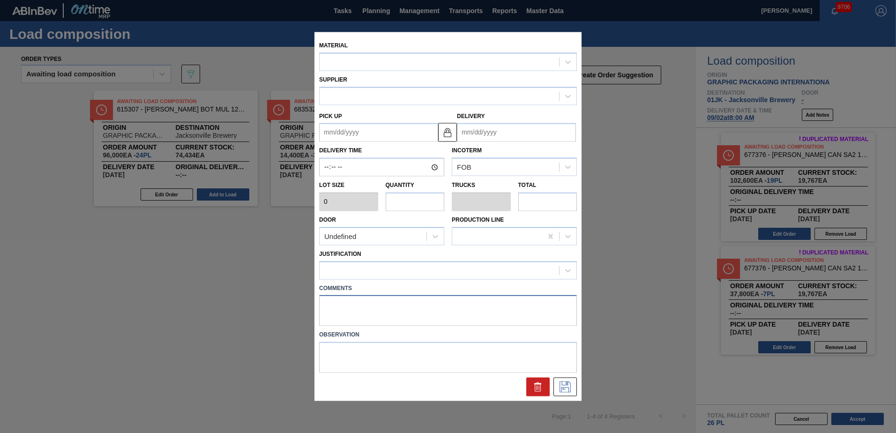
click at [383, 310] on textarea at bounding box center [448, 310] width 258 height 31
type input "5,400"
type input "7"
type input "0.269"
type input "37,800"
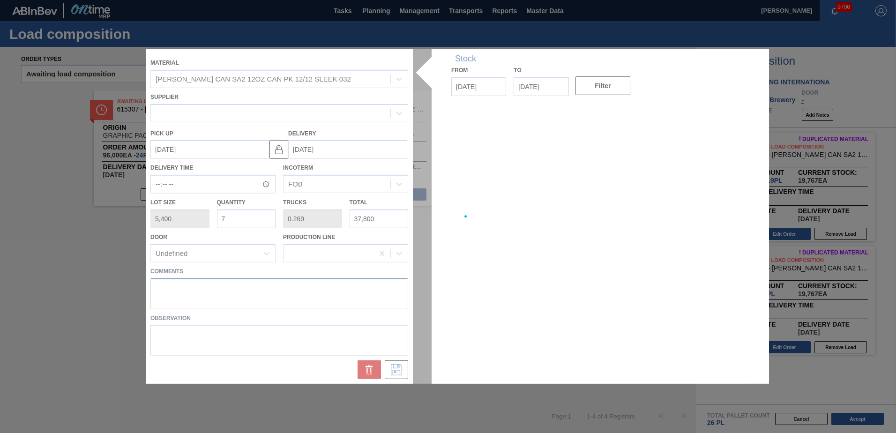
type up "[DATE]"
type input "[DATE]"
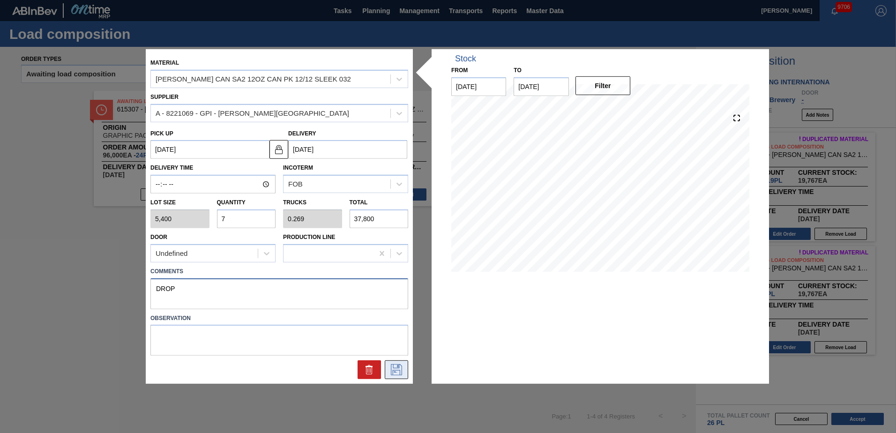
type textarea "DROP"
click at [402, 377] on button at bounding box center [396, 370] width 23 height 19
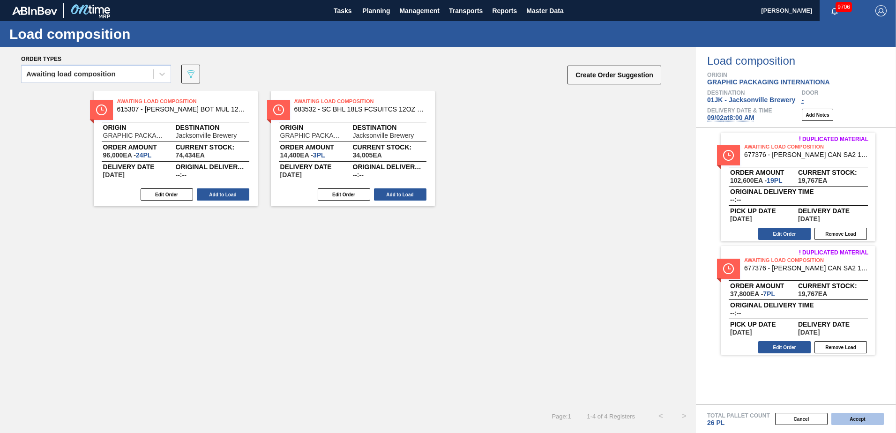
click at [839, 415] on button "Accept" at bounding box center [858, 419] width 53 height 12
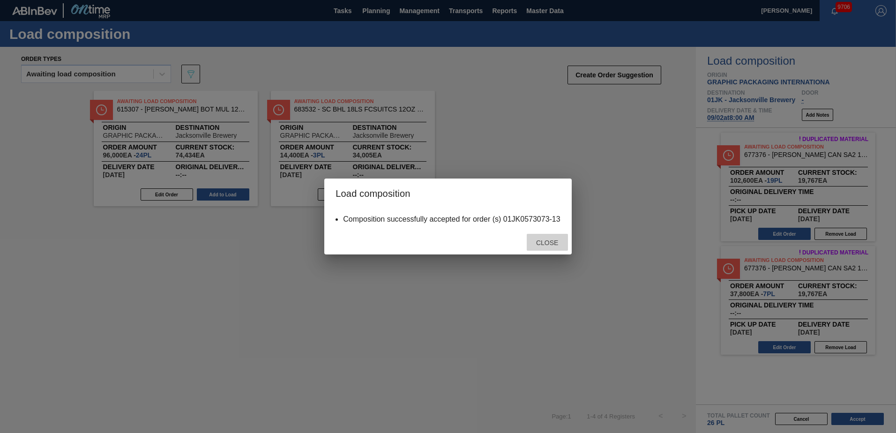
click at [553, 247] on div "Close" at bounding box center [547, 242] width 41 height 17
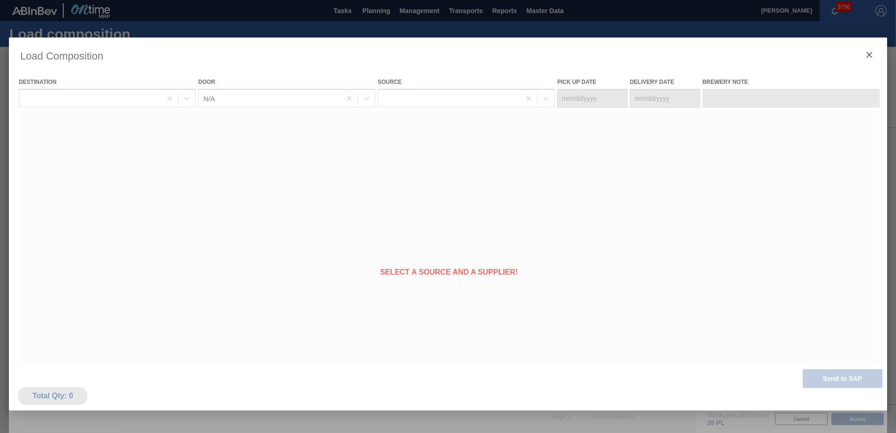
type Date "[DATE]"
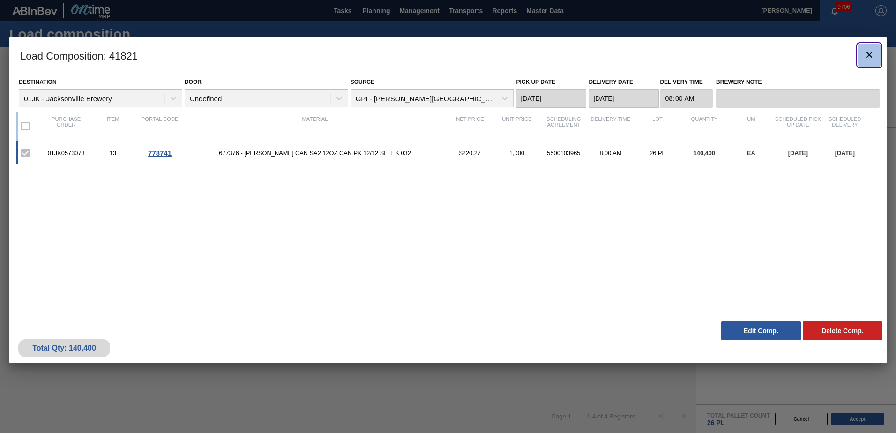
click at [862, 60] on button "botão de ícone" at bounding box center [869, 55] width 23 height 23
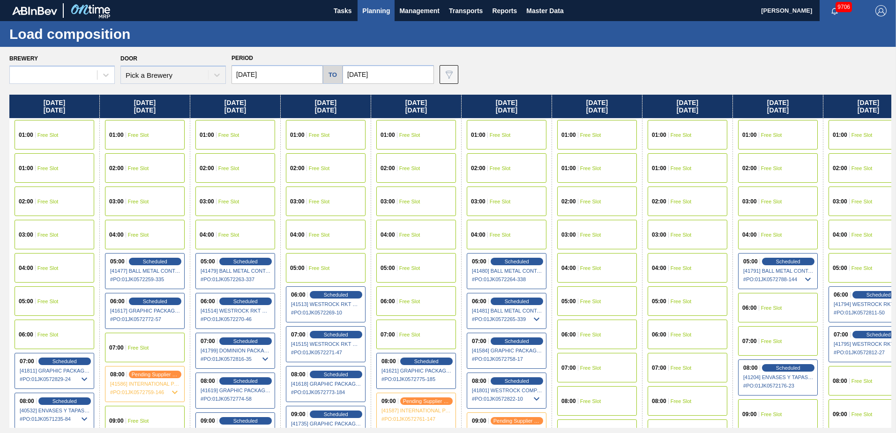
click at [383, 8] on span "Planning" at bounding box center [376, 10] width 28 height 11
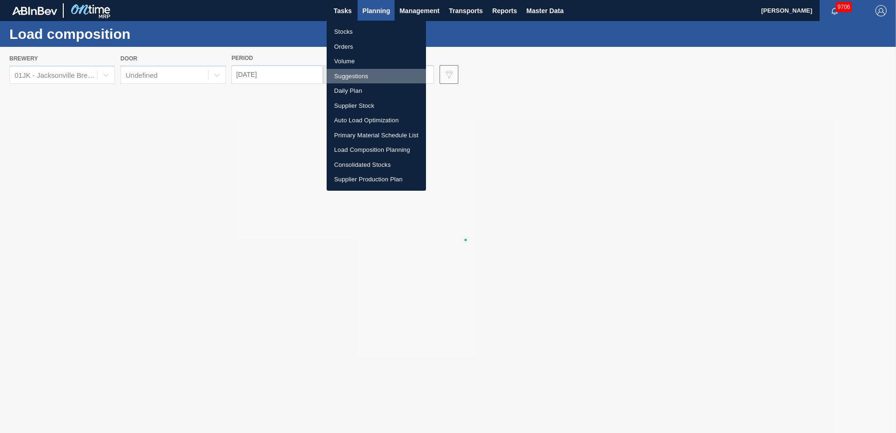
drag, startPoint x: 365, startPoint y: 78, endPoint x: 404, endPoint y: 84, distance: 38.9
click at [365, 78] on li "Suggestions" at bounding box center [376, 76] width 99 height 15
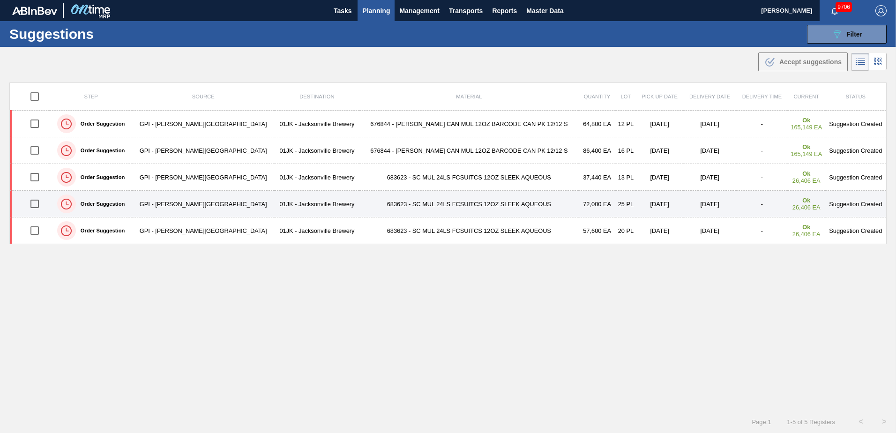
click at [616, 204] on td "25 PL" at bounding box center [626, 204] width 20 height 27
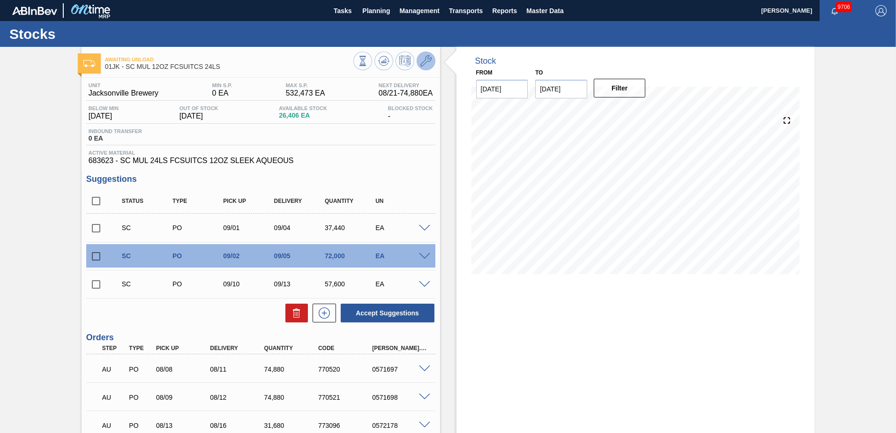
click at [433, 64] on button at bounding box center [426, 61] width 19 height 19
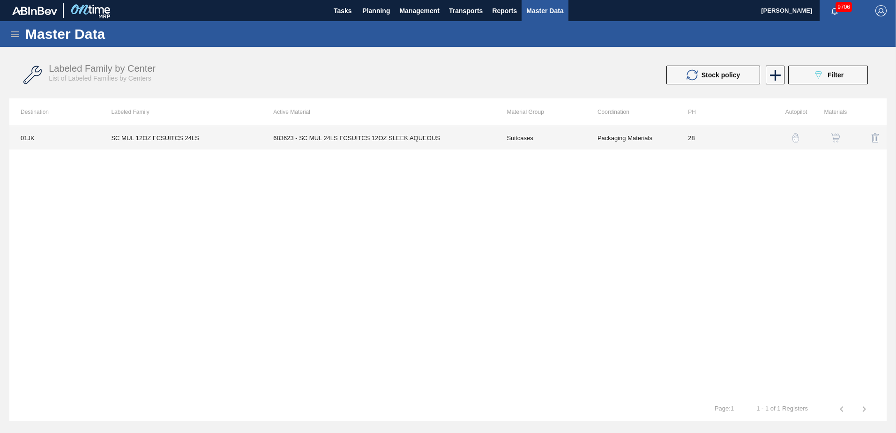
click at [639, 135] on td "Packaging Materials" at bounding box center [631, 137] width 90 height 23
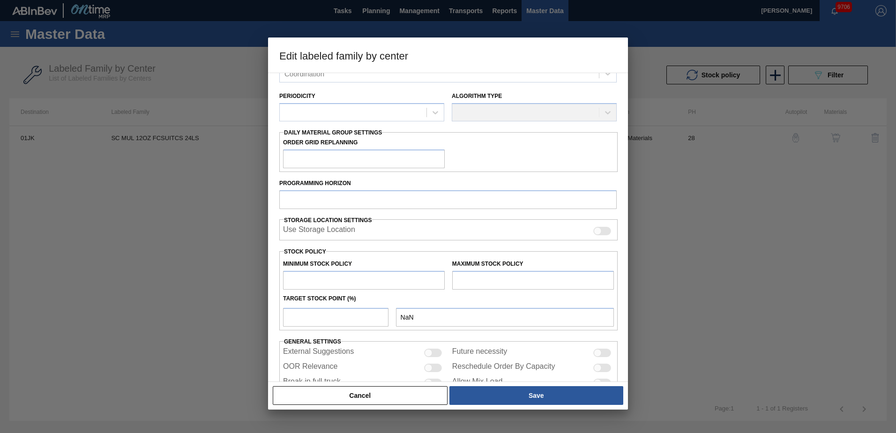
type input "Suitcases"
type input "SC MUL 12OZ FCSUITCS 24LS"
type input "01JK - Jacksonville Brewery"
type input "28"
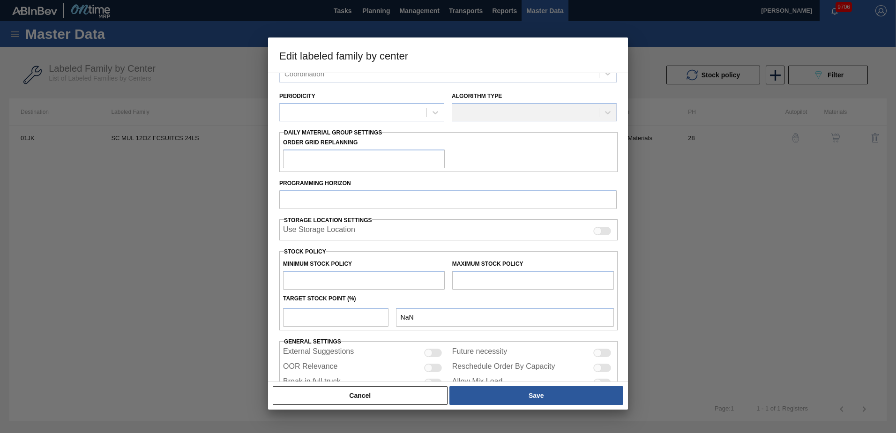
type input "0"
type input "532,473"
type input "0"
checkbox input "true"
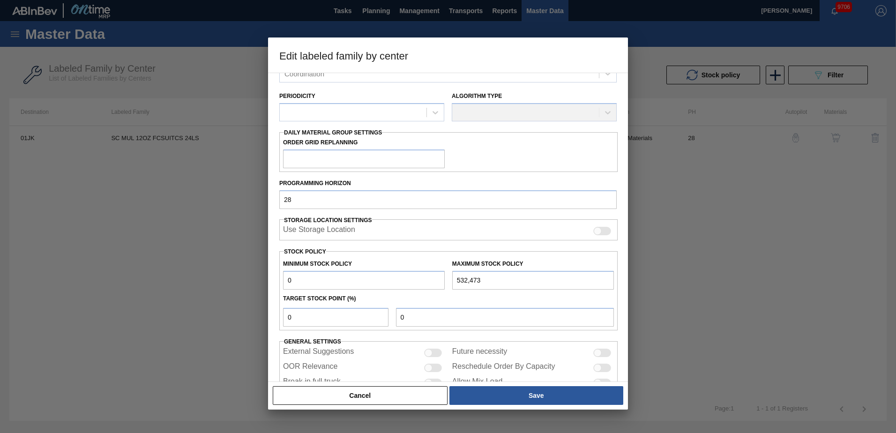
scroll to position [108, 0]
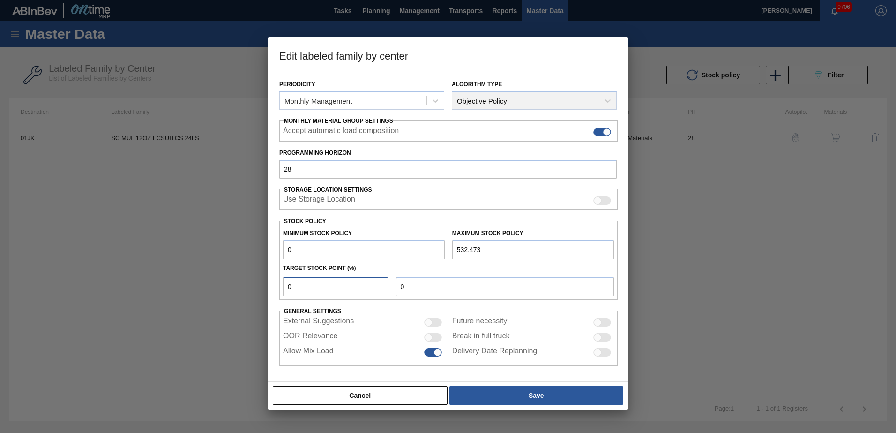
click at [359, 288] on input "0" at bounding box center [335, 287] width 105 height 19
type input "3"
type input "15,974"
type input "3"
type input "0"
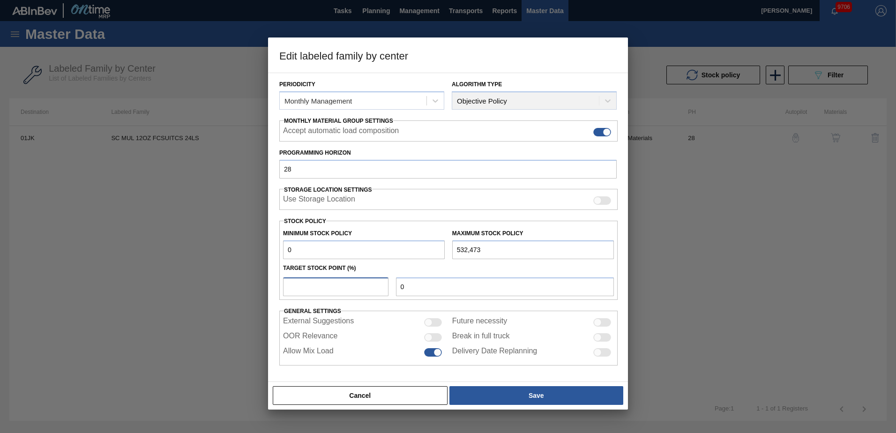
type input "4"
type input "21,299"
type input "4"
click at [397, 262] on div "Target Stock Point (%)" at bounding box center [448, 269] width 338 height 14
click at [347, 296] on input "4" at bounding box center [335, 287] width 105 height 19
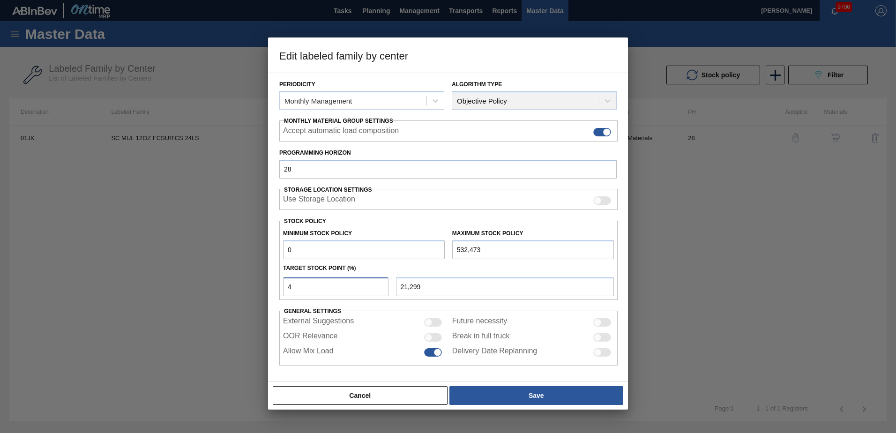
drag, startPoint x: 346, startPoint y: 293, endPoint x: 346, endPoint y: 280, distance: 13.6
click at [345, 293] on input "4" at bounding box center [335, 287] width 105 height 19
type input "0"
type input "3"
type input "15,974"
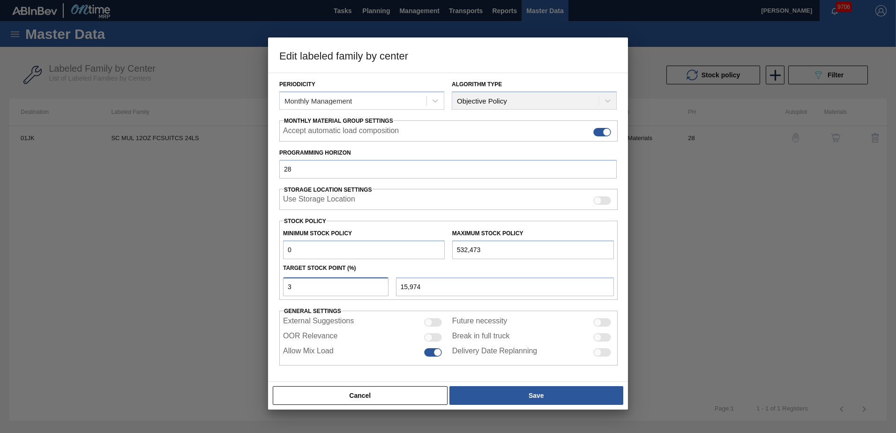
type input "3.5"
type input "18,637"
type input "3.5"
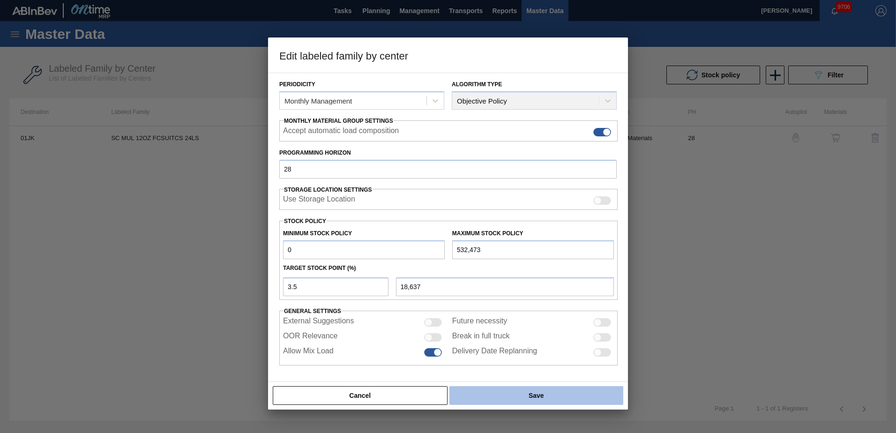
click at [506, 398] on button "Save" at bounding box center [537, 395] width 174 height 19
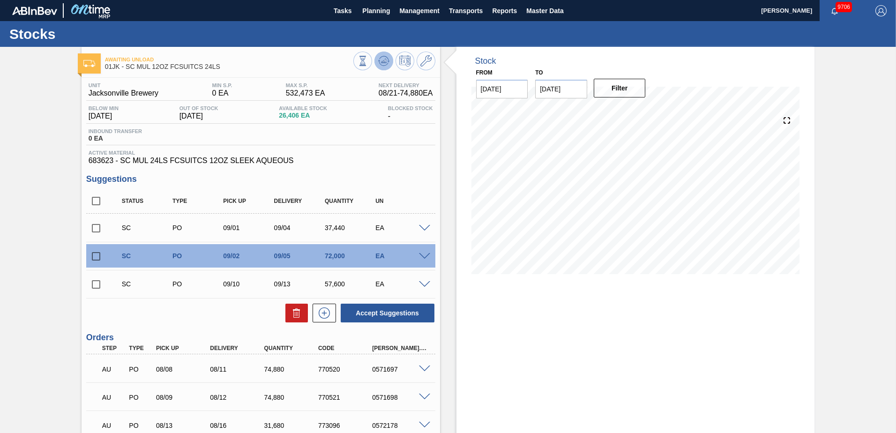
click at [391, 59] on button at bounding box center [384, 61] width 19 height 19
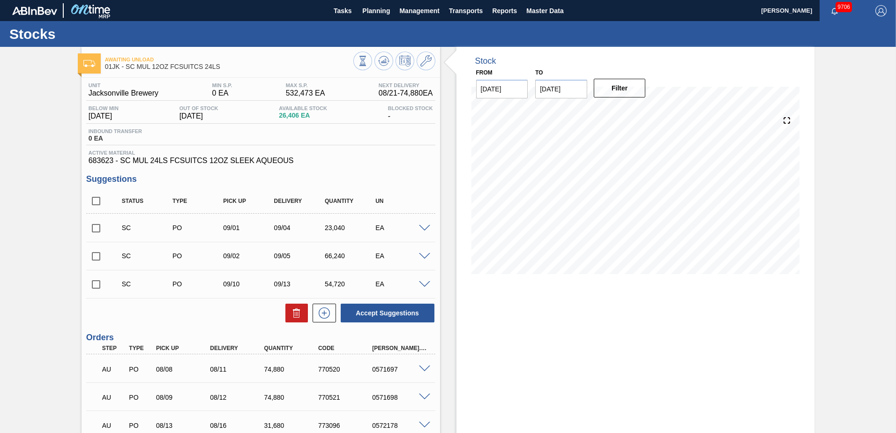
click at [421, 224] on div at bounding box center [426, 227] width 19 height 7
click at [423, 227] on span at bounding box center [424, 228] width 11 height 7
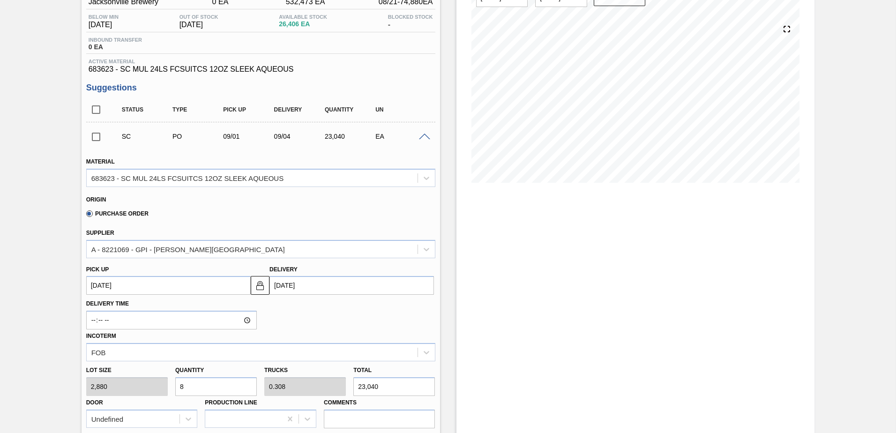
scroll to position [94, 0]
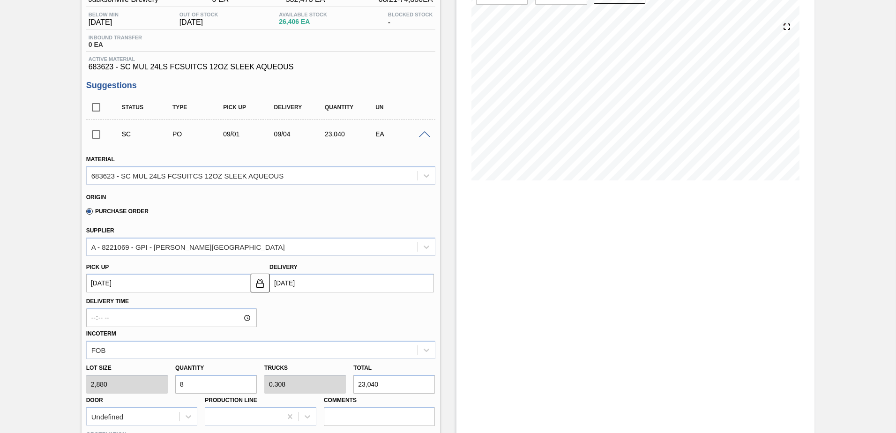
click at [419, 134] on div at bounding box center [426, 133] width 19 height 7
click at [422, 134] on span at bounding box center [424, 134] width 11 height 7
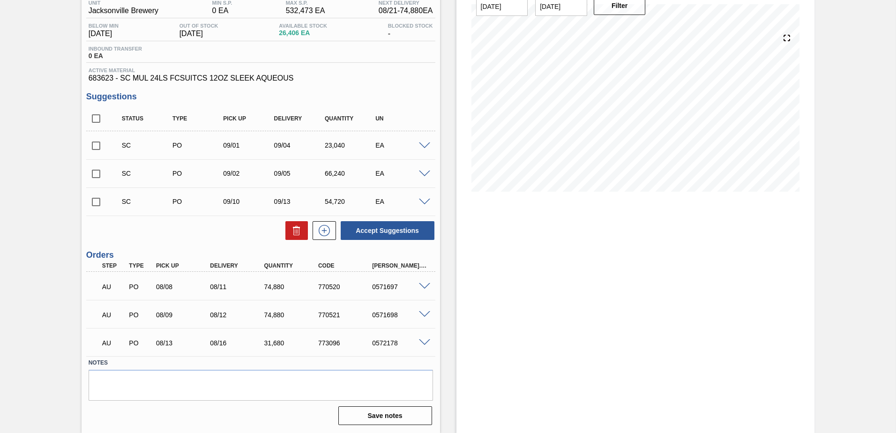
click at [423, 170] on div at bounding box center [426, 173] width 19 height 7
click at [423, 174] on span at bounding box center [424, 174] width 11 height 7
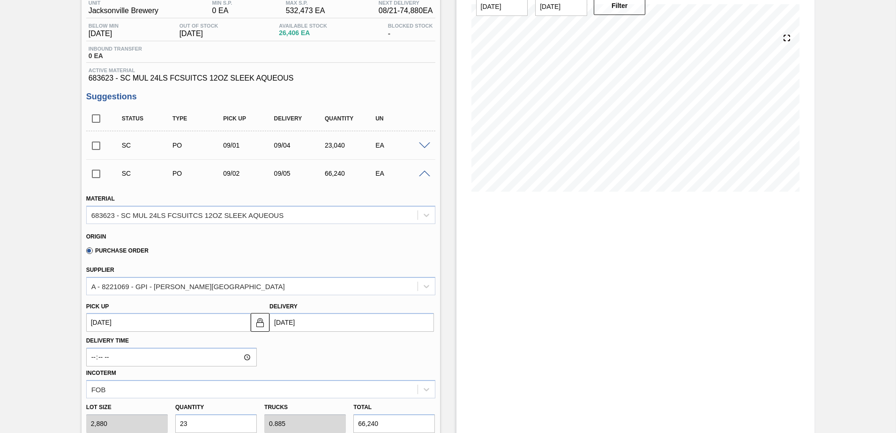
scroll to position [94, 0]
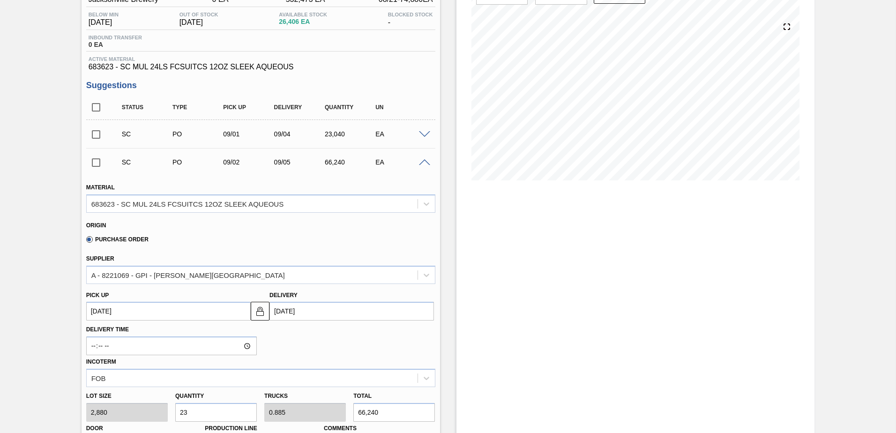
click at [422, 166] on div "SC PO 09/02 09/05 66,240 EA" at bounding box center [260, 161] width 349 height 23
click at [422, 164] on span at bounding box center [424, 162] width 11 height 7
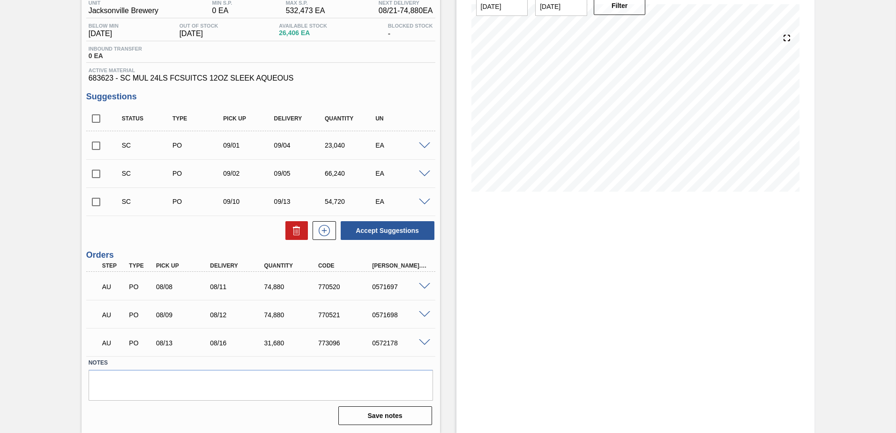
click at [425, 199] on span at bounding box center [424, 202] width 11 height 7
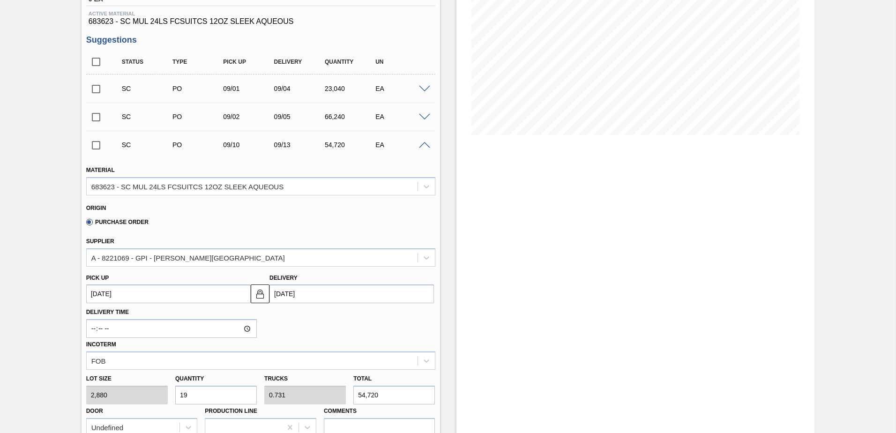
scroll to position [188, 0]
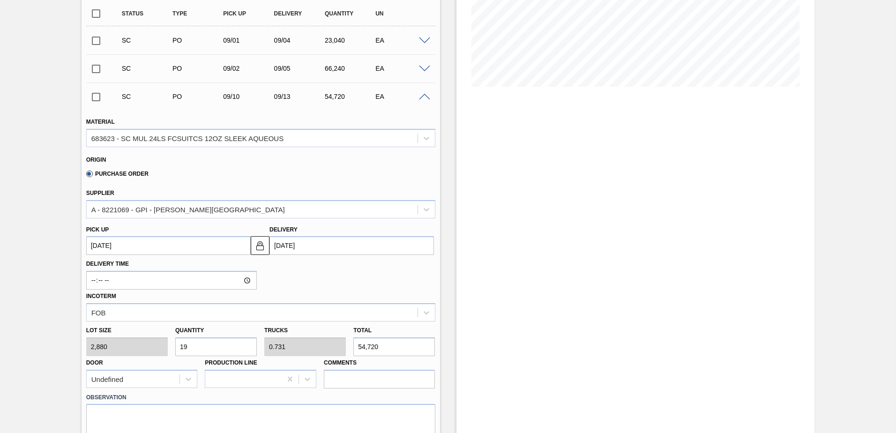
click at [420, 96] on span at bounding box center [424, 97] width 11 height 7
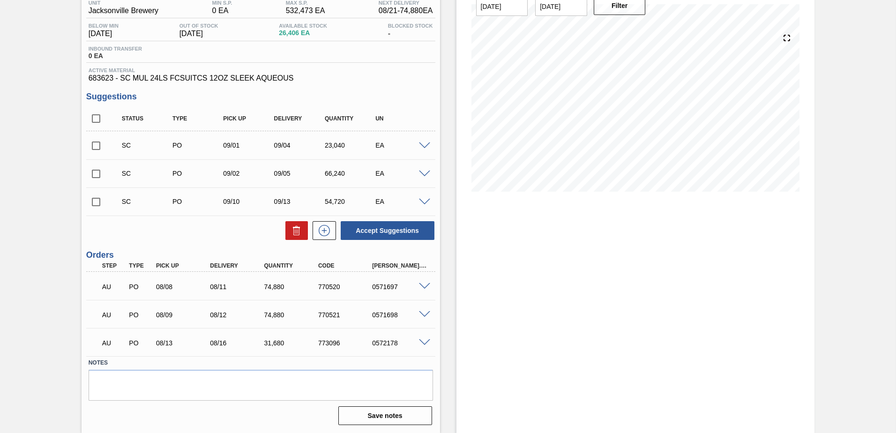
click at [426, 173] on span at bounding box center [424, 174] width 11 height 7
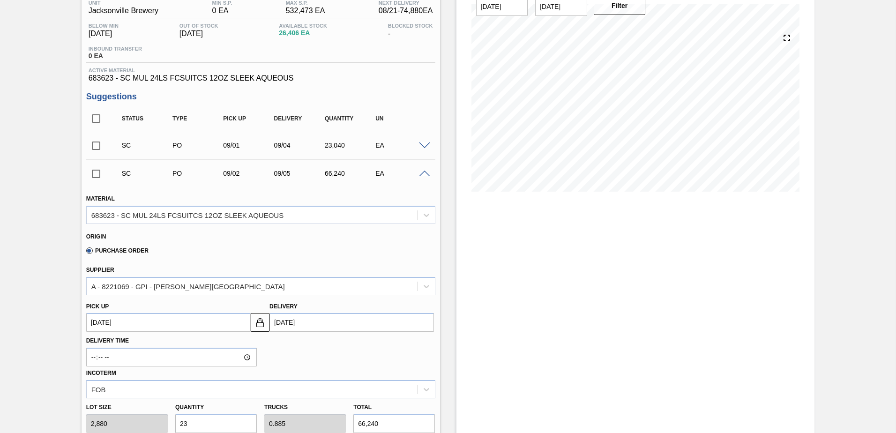
scroll to position [188, 0]
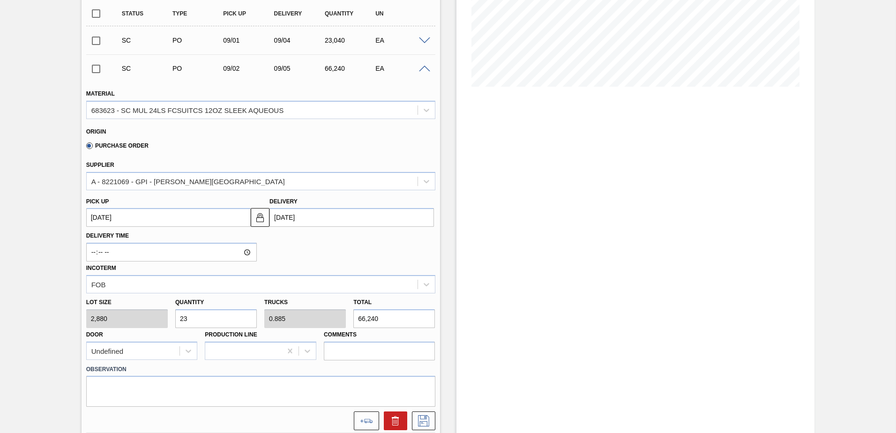
click at [238, 316] on input "23" at bounding box center [216, 318] width 82 height 19
type input "2"
type input "0.077"
type input "5,760"
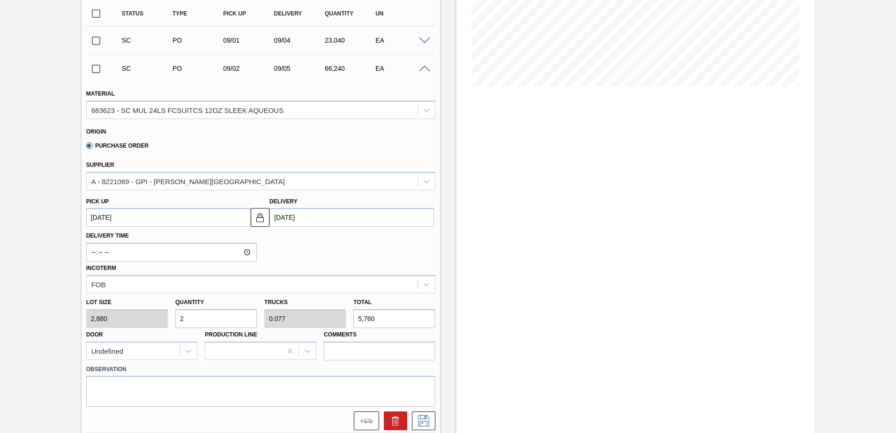
type input "26"
type input "1"
type input "74,880"
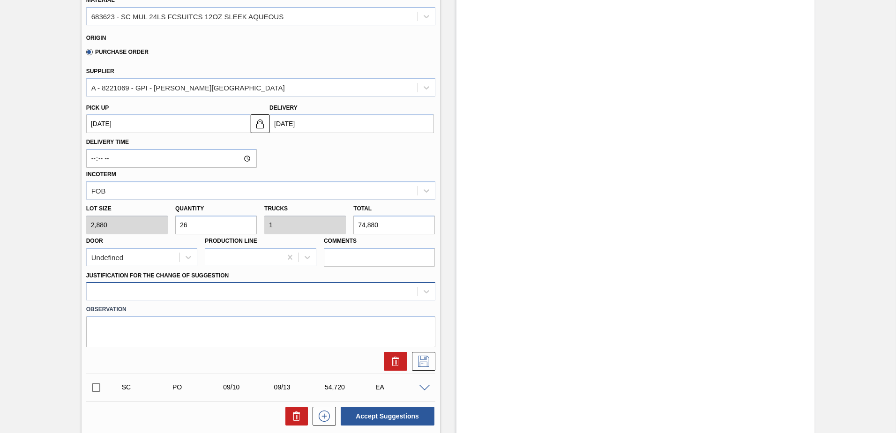
type input "26"
click at [277, 289] on div at bounding box center [260, 291] width 349 height 18
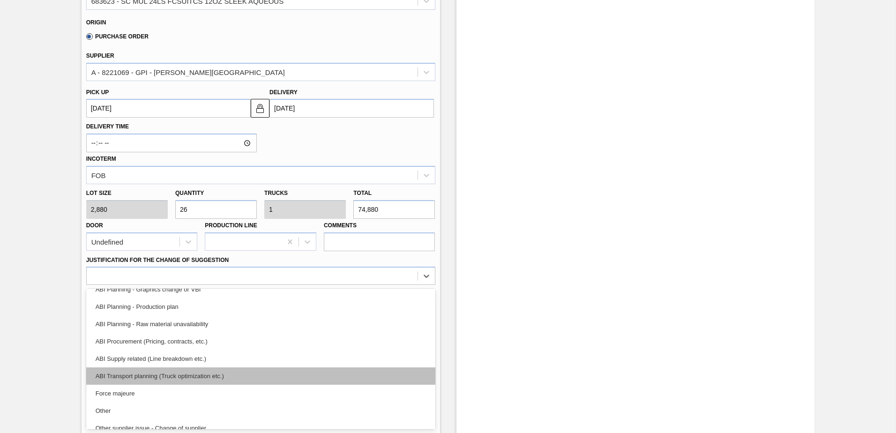
scroll to position [141, 0]
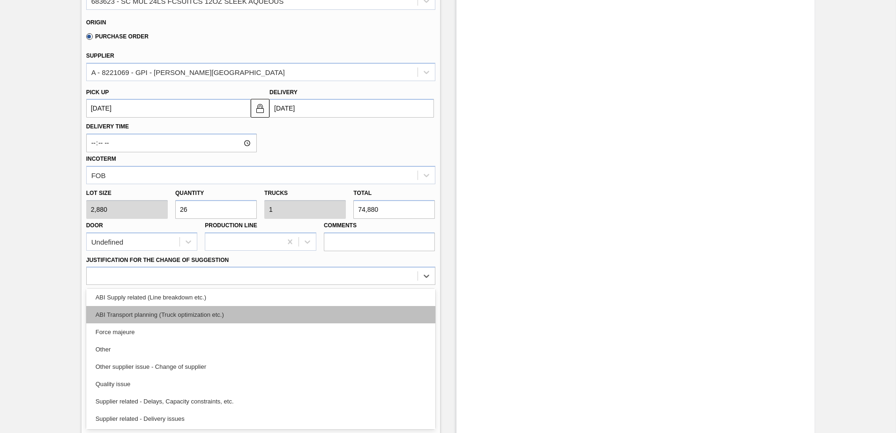
click at [208, 316] on div "ABI Transport planning (Truck optimization etc.)" at bounding box center [260, 314] width 349 height 17
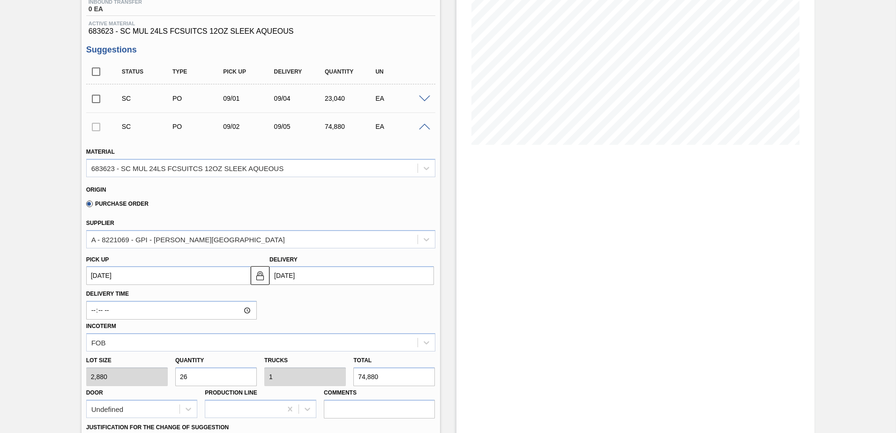
scroll to position [109, 0]
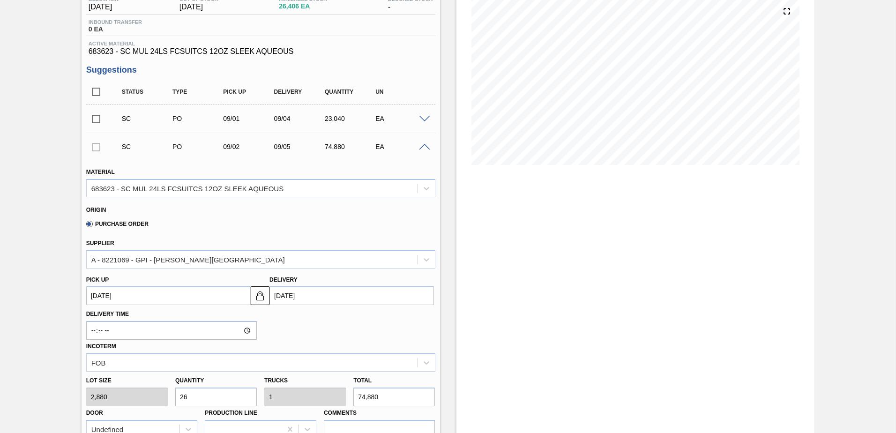
click at [423, 116] on span at bounding box center [424, 119] width 11 height 7
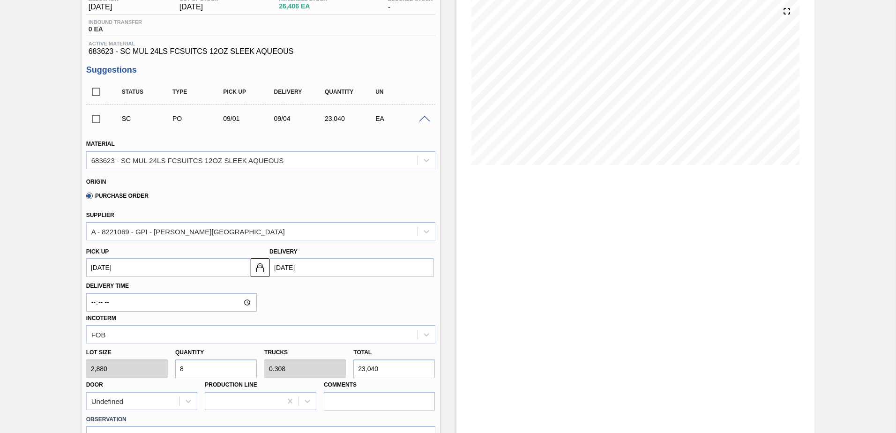
click at [423, 116] on span at bounding box center [424, 119] width 11 height 7
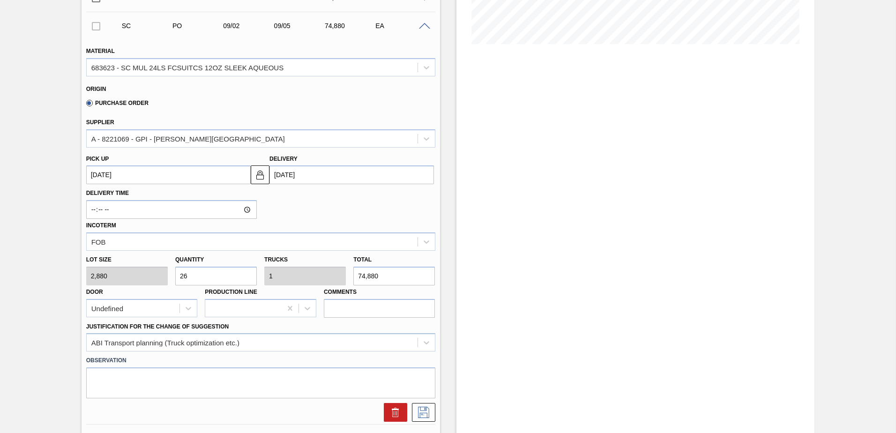
scroll to position [297, 0]
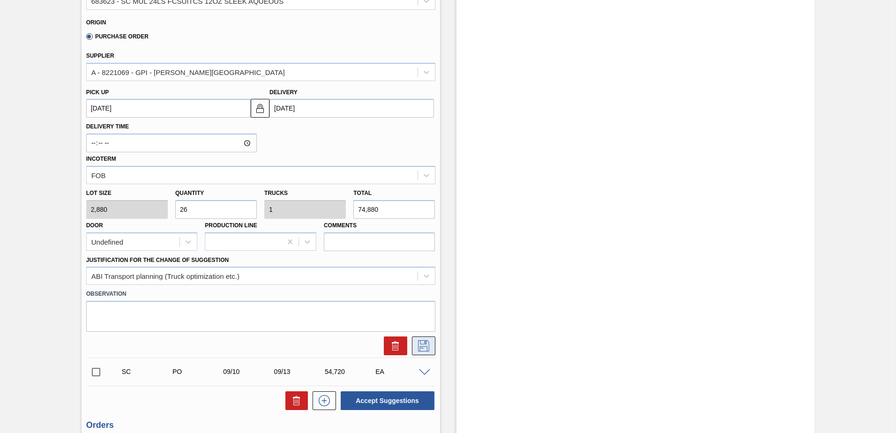
click at [426, 348] on icon at bounding box center [423, 345] width 15 height 11
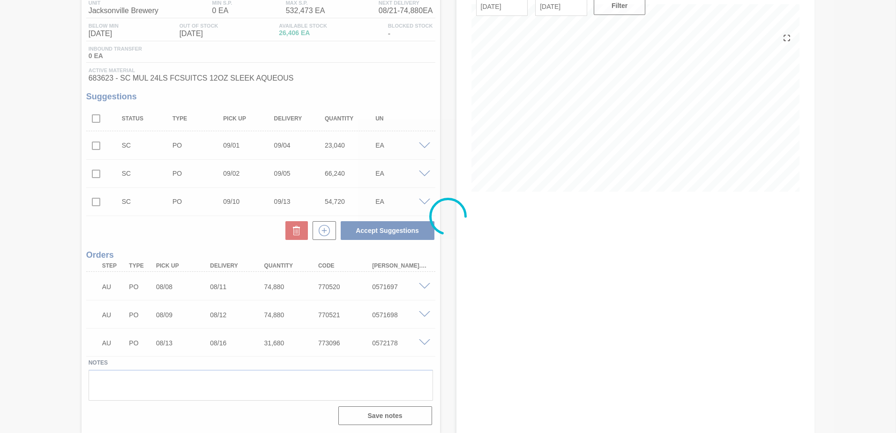
scroll to position [83, 0]
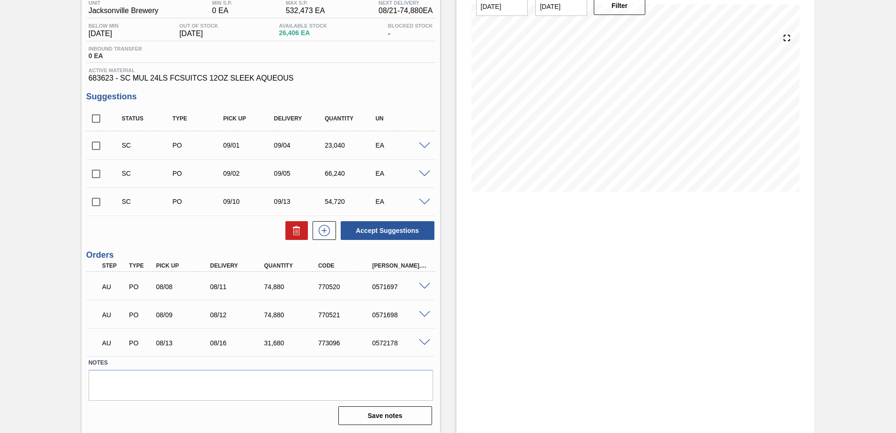
click at [425, 171] on span at bounding box center [424, 174] width 11 height 7
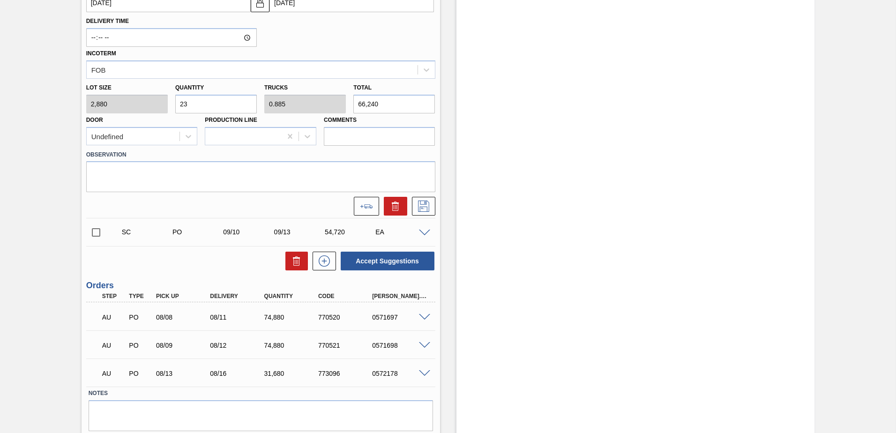
scroll to position [386, 0]
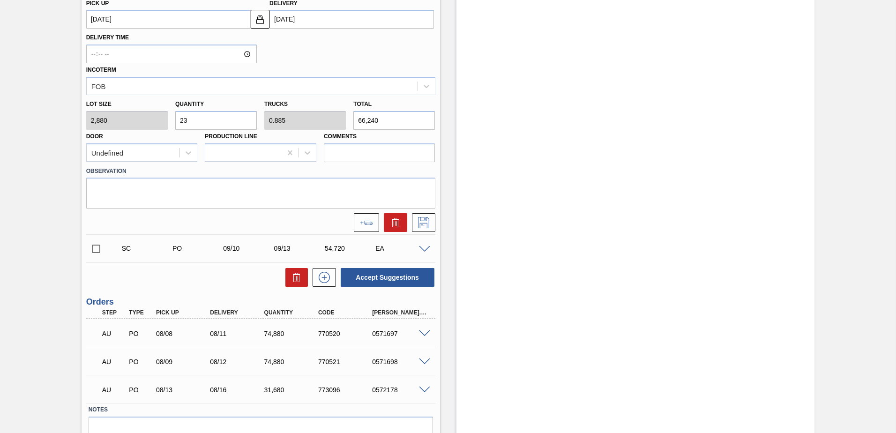
click at [350, 140] on label "Comments" at bounding box center [380, 137] width 112 height 14
click at [0, 0] on input "Comments" at bounding box center [0, 0] width 0 height 0
click at [351, 149] on input "Comments" at bounding box center [380, 152] width 112 height 19
type input "DROP"
click at [227, 111] on input "23" at bounding box center [216, 120] width 82 height 19
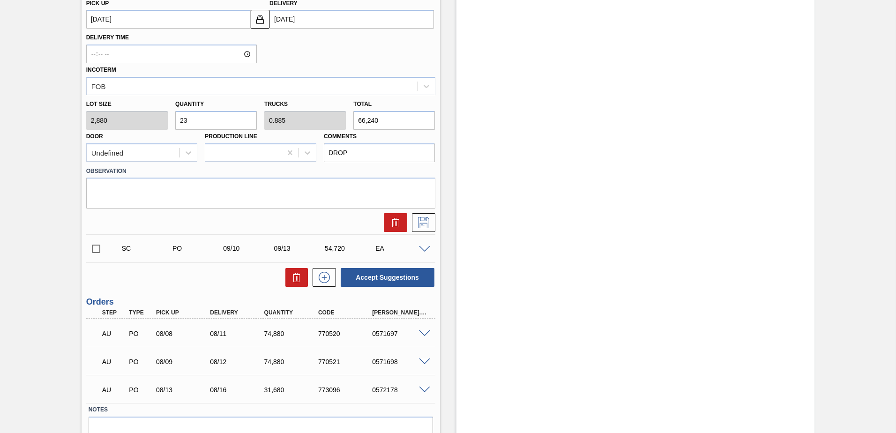
click at [227, 111] on input "23" at bounding box center [216, 120] width 82 height 19
type input "26"
type input "1"
type input "74,880"
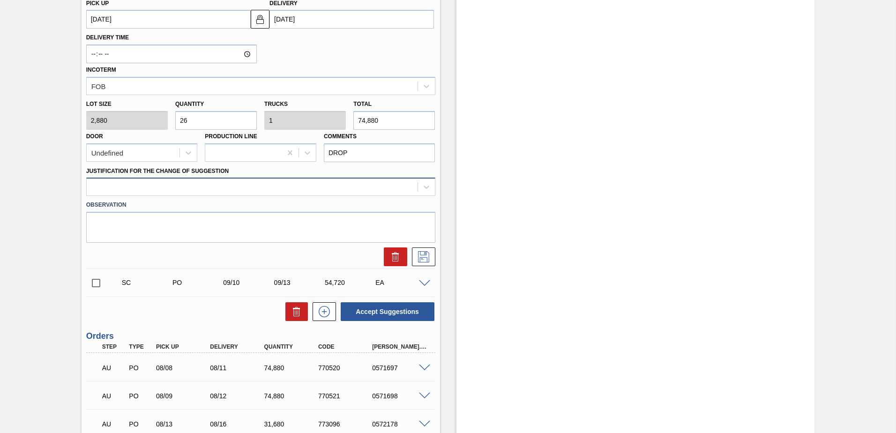
type input "26"
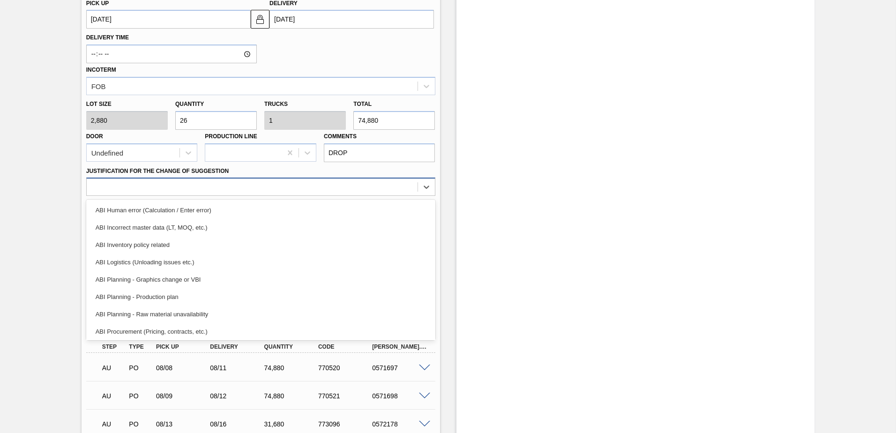
click at [198, 179] on div at bounding box center [260, 187] width 349 height 18
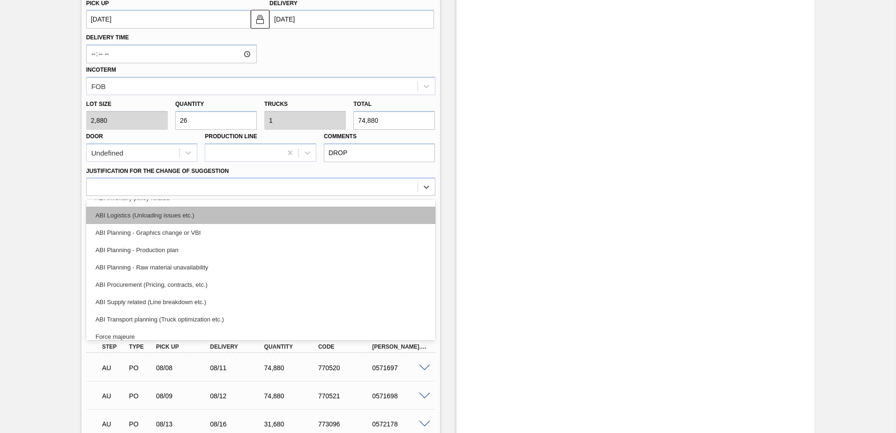
scroll to position [94, 0]
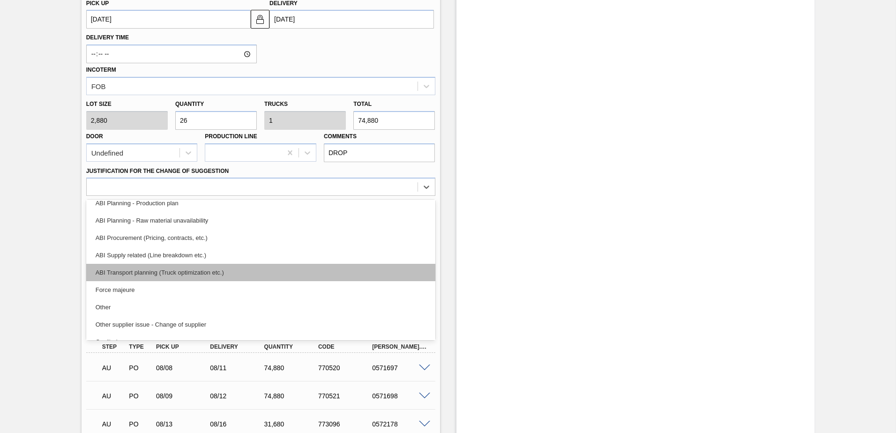
click at [198, 274] on div "ABI Transport planning (Truck optimization etc.)" at bounding box center [260, 272] width 349 height 17
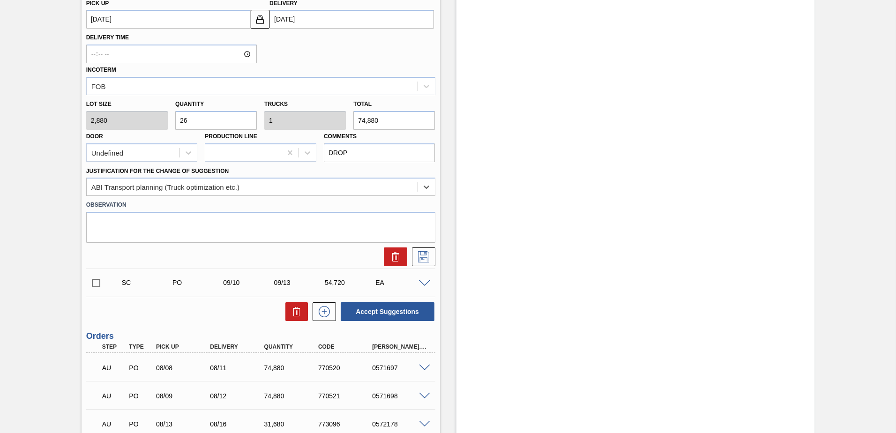
click at [207, 257] on div at bounding box center [261, 257] width 357 height 19
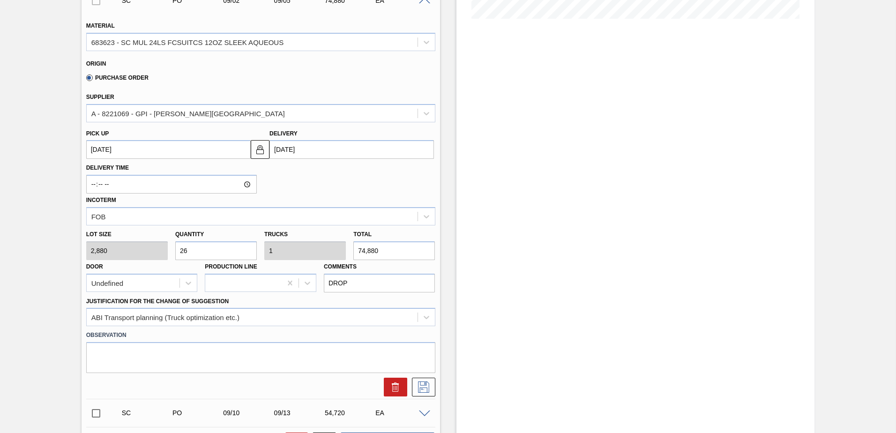
scroll to position [245, 0]
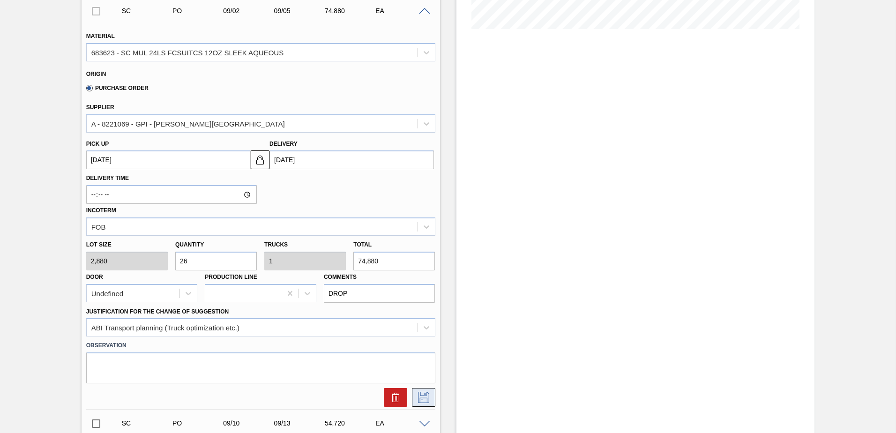
click at [428, 397] on icon at bounding box center [423, 397] width 11 height 11
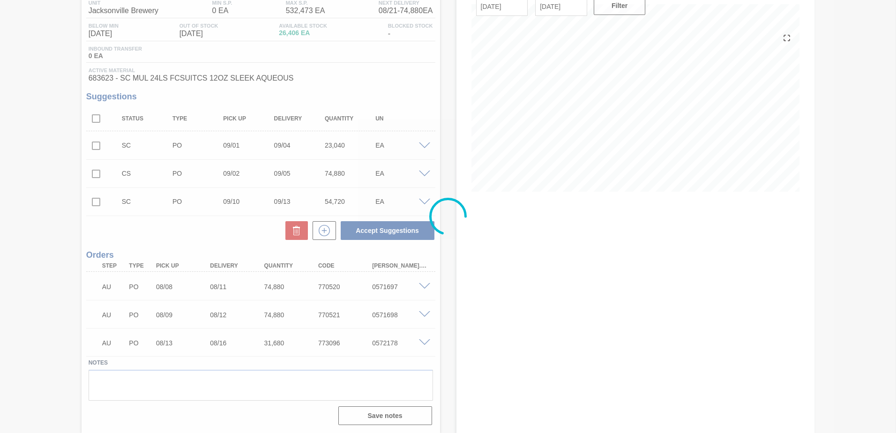
scroll to position [83, 0]
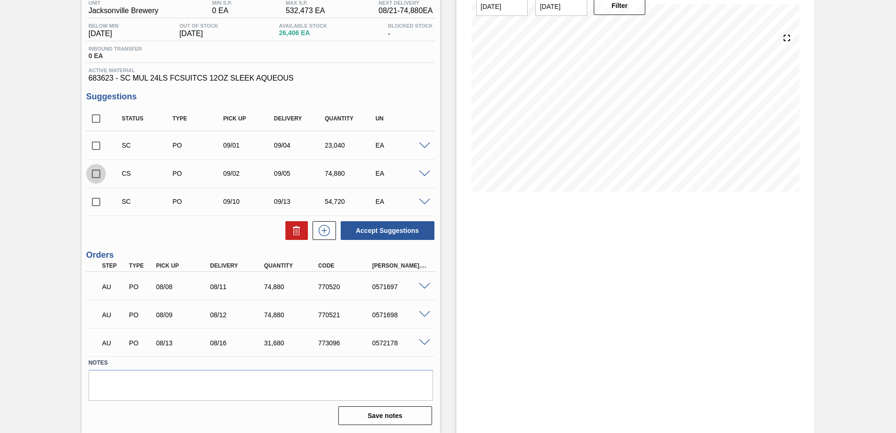
click at [102, 176] on input "checkbox" at bounding box center [96, 174] width 20 height 20
click at [381, 230] on button "Accept Suggestions" at bounding box center [388, 230] width 94 height 19
checkbox input "false"
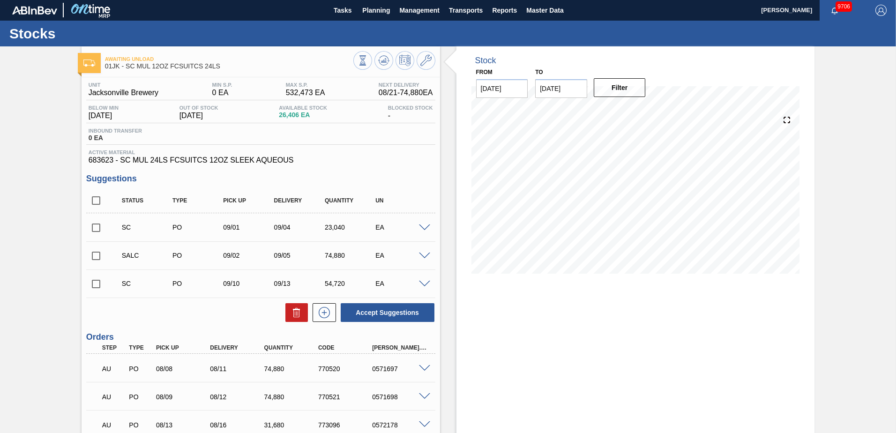
scroll to position [0, 0]
click at [372, 16] on button "Planning" at bounding box center [376, 10] width 37 height 21
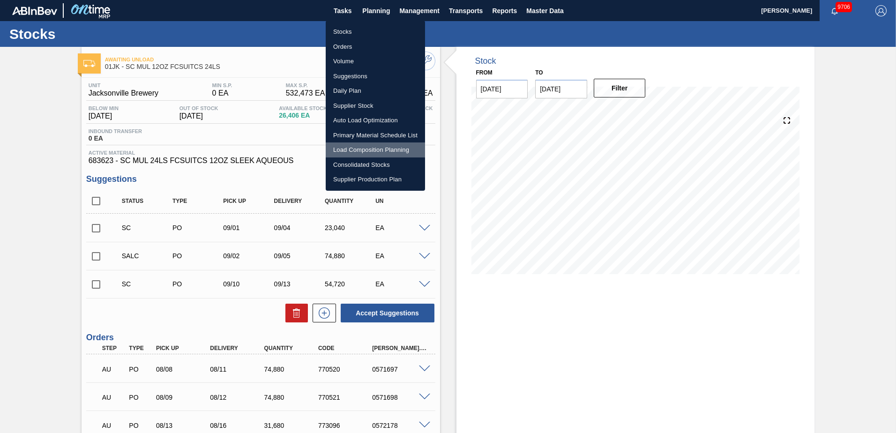
click at [382, 146] on li "Load Composition Planning" at bounding box center [375, 150] width 99 height 15
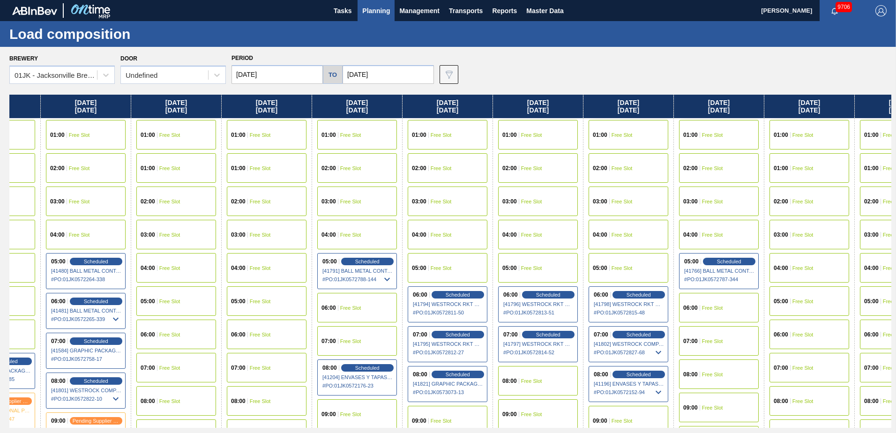
scroll to position [0, 437]
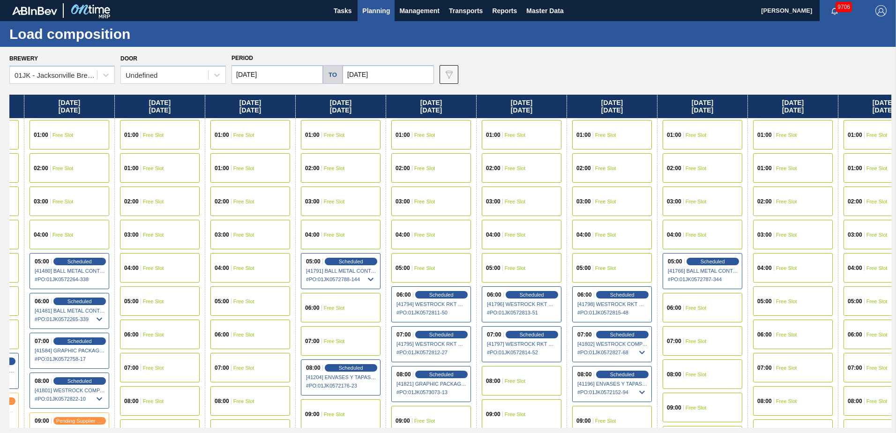
drag, startPoint x: 786, startPoint y: 171, endPoint x: 342, endPoint y: 177, distance: 444.5
click at [342, 177] on div "[DATE] 01:00 Free Slot 01:00 Free Slot 02:00 Free Slot 03:00 Free Slot 04:00 Fr…" at bounding box center [450, 261] width 882 height 333
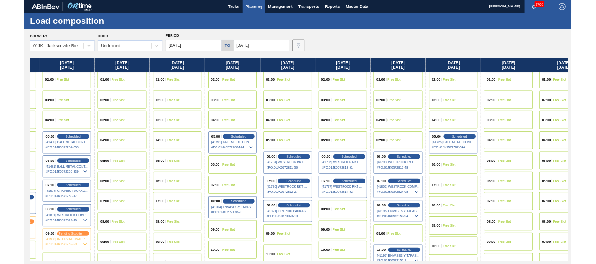
scroll to position [94, 437]
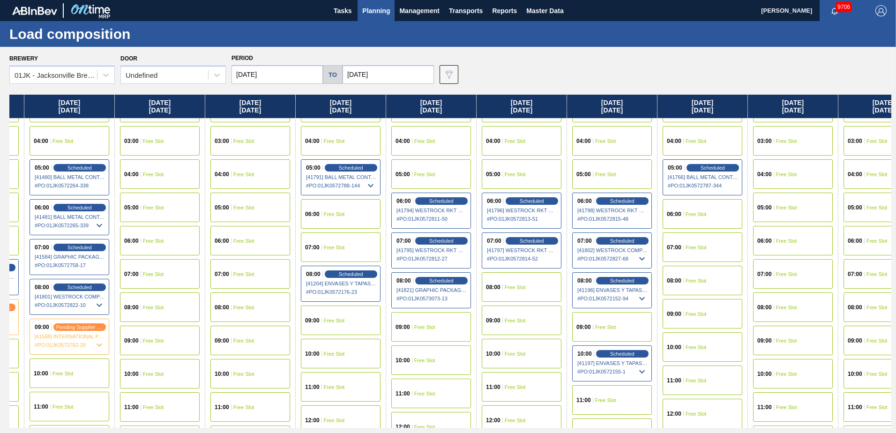
click at [538, 286] on div "08:00 Free Slot" at bounding box center [522, 287] width 80 height 30
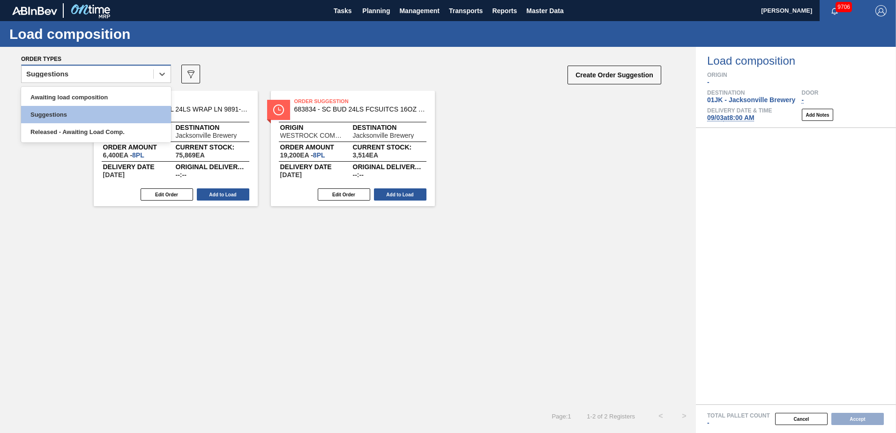
click at [151, 81] on div "Suggestions" at bounding box center [96, 74] width 150 height 18
click at [144, 101] on div "Awaiting load composition" at bounding box center [96, 97] width 150 height 17
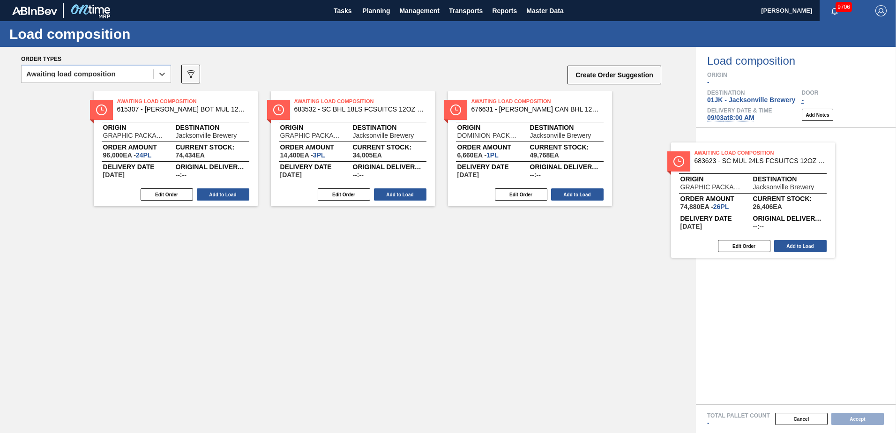
drag, startPoint x: 389, startPoint y: 129, endPoint x: 798, endPoint y: 187, distance: 413.3
click at [798, 187] on div "Order types option Awaiting load composition, selected. Select is focused ,type…" at bounding box center [448, 240] width 896 height 386
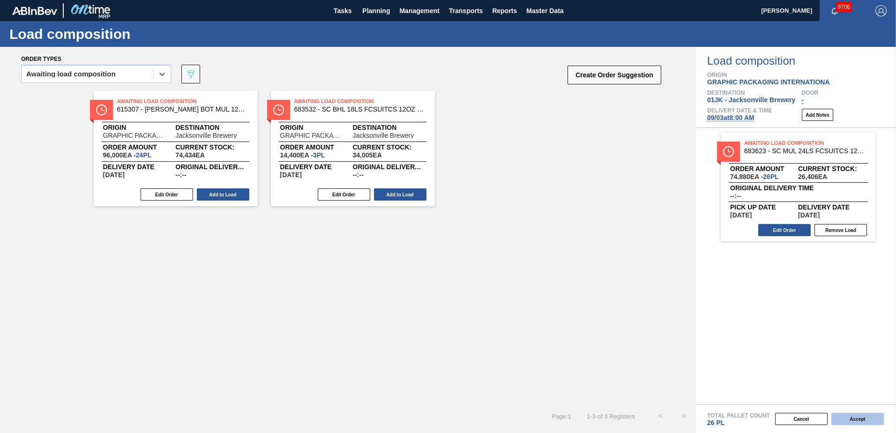
click at [860, 418] on button "Accept" at bounding box center [858, 419] width 53 height 12
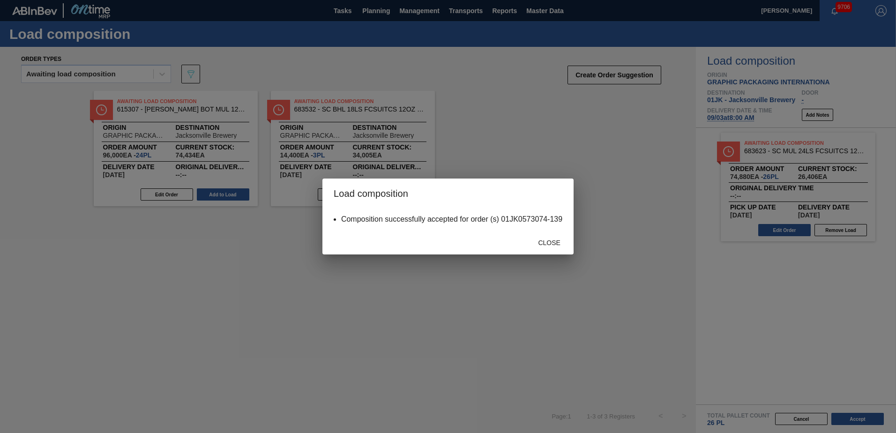
click at [546, 244] on span "Close" at bounding box center [549, 243] width 37 height 8
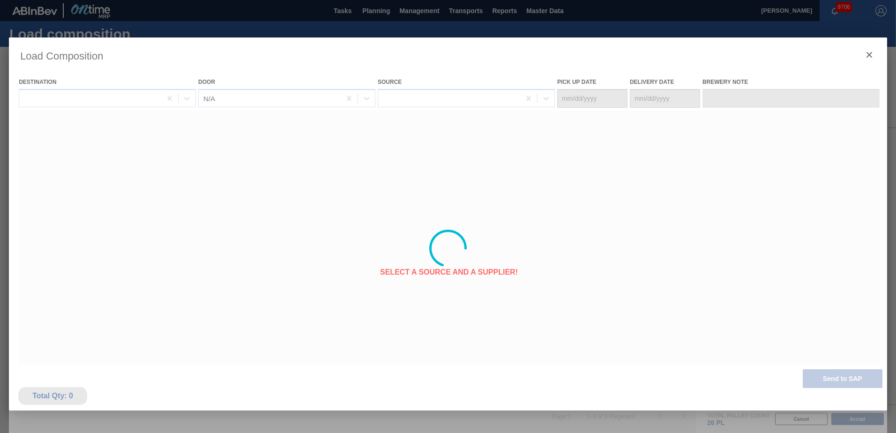
type Date "[DATE]"
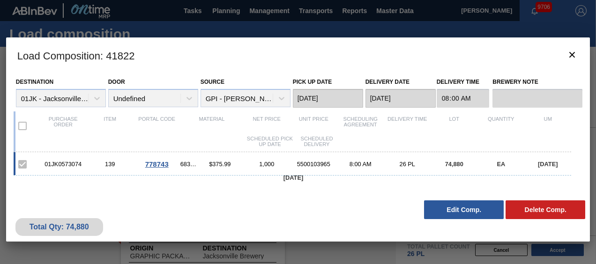
click at [188, 168] on span "683623 - SC MUL 24LS FCSUITCS 12OZ SLEEK AQUEOUS" at bounding box center [188, 164] width 16 height 7
